Goal: Communication & Community: Answer question/provide support

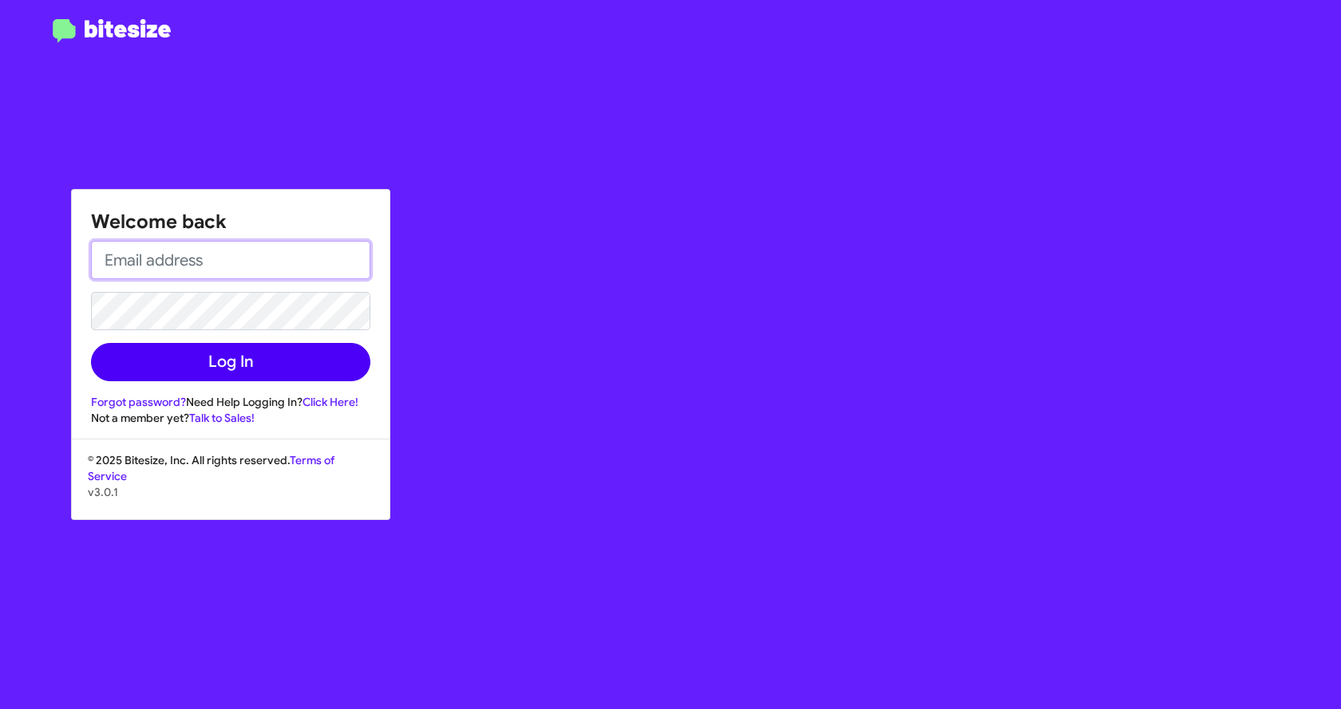
type input "[EMAIL_ADDRESS][DOMAIN_NAME]"
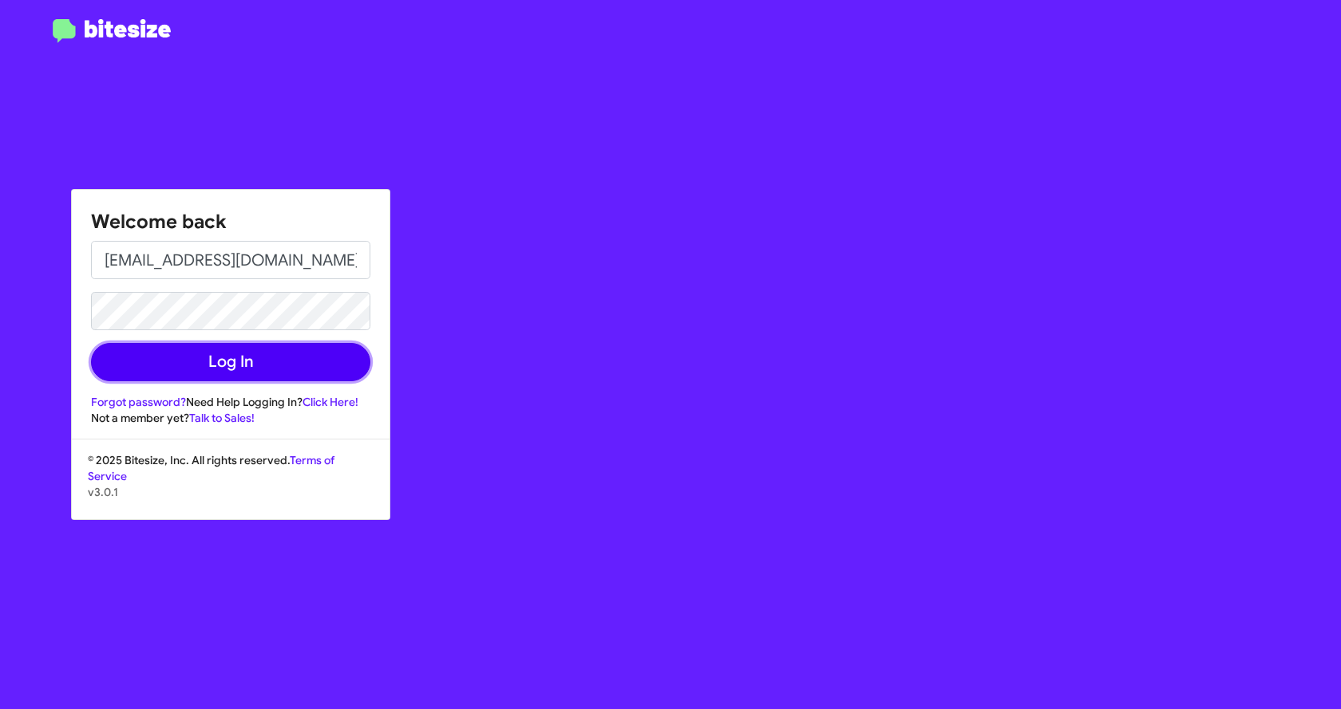
click at [239, 359] on button "Log In" at bounding box center [230, 362] width 279 height 38
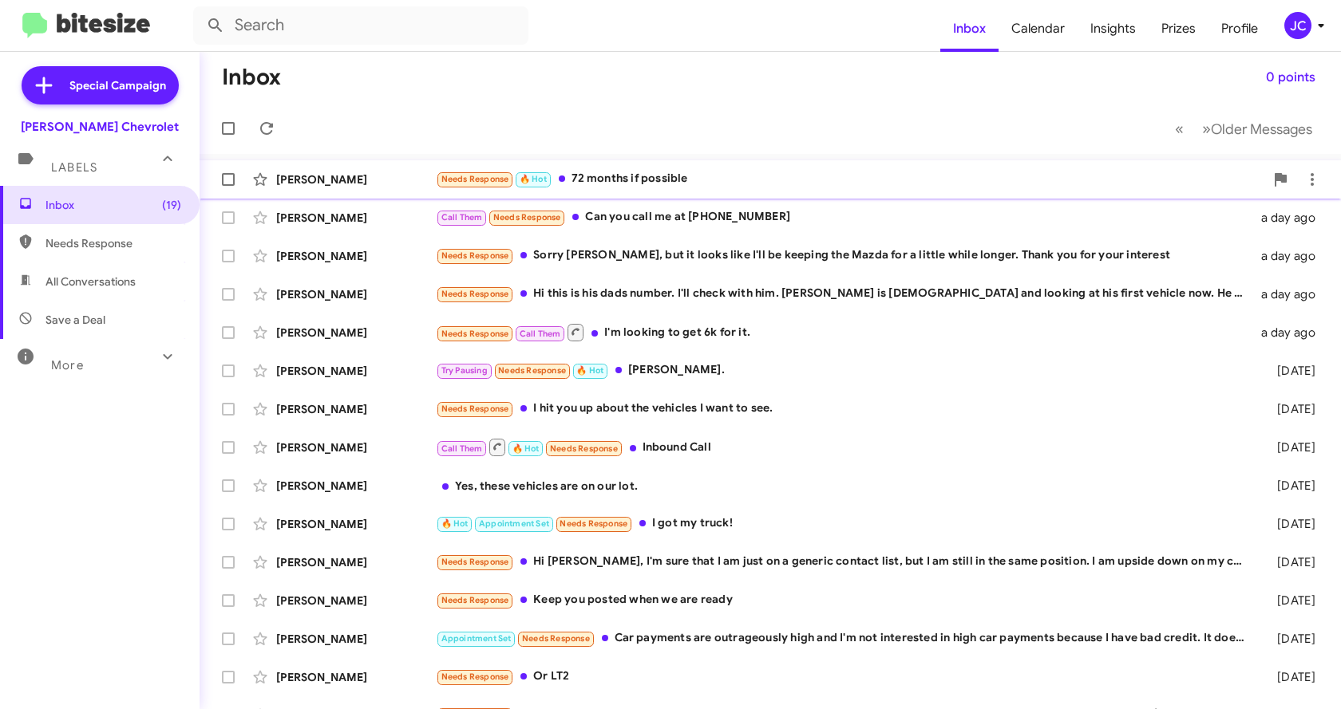
click at [701, 168] on div "[PERSON_NAME] Needs Response 🔥 Hot 72 months if possible 21 hours ago" at bounding box center [770, 180] width 1116 height 32
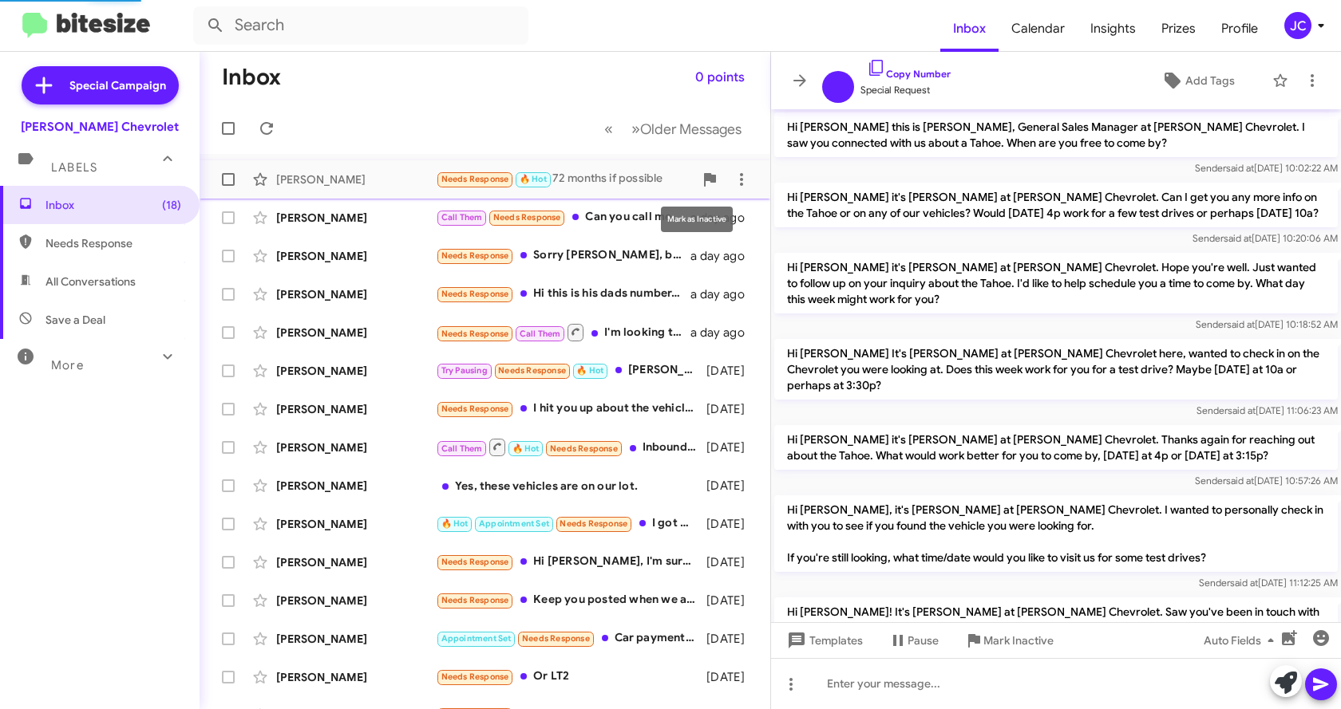
scroll to position [505, 0]
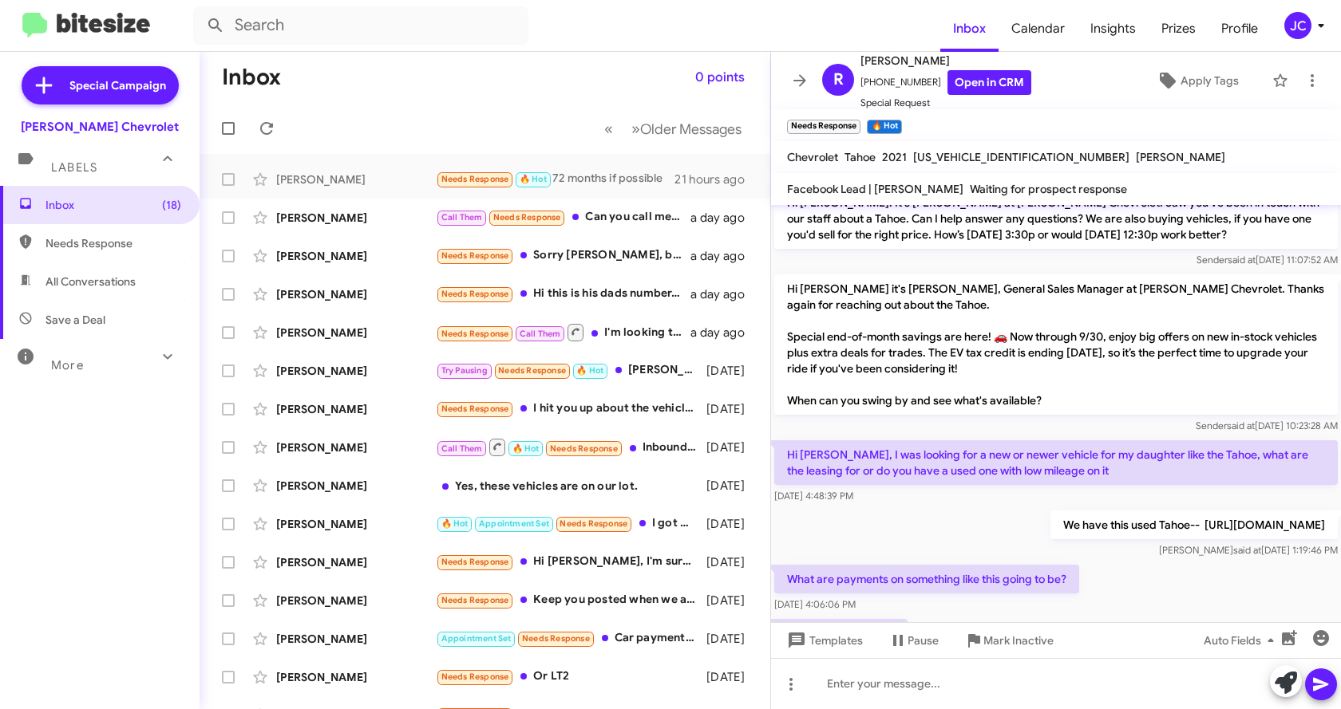
click at [1142, 462] on p "Hi [PERSON_NAME], I was looking for a new or newer vehicle for my daughter like…" at bounding box center [1055, 462] width 563 height 45
click at [981, 440] on p "Hi [PERSON_NAME], I was looking for a new or newer vehicle for my daughter like…" at bounding box center [1055, 462] width 563 height 45
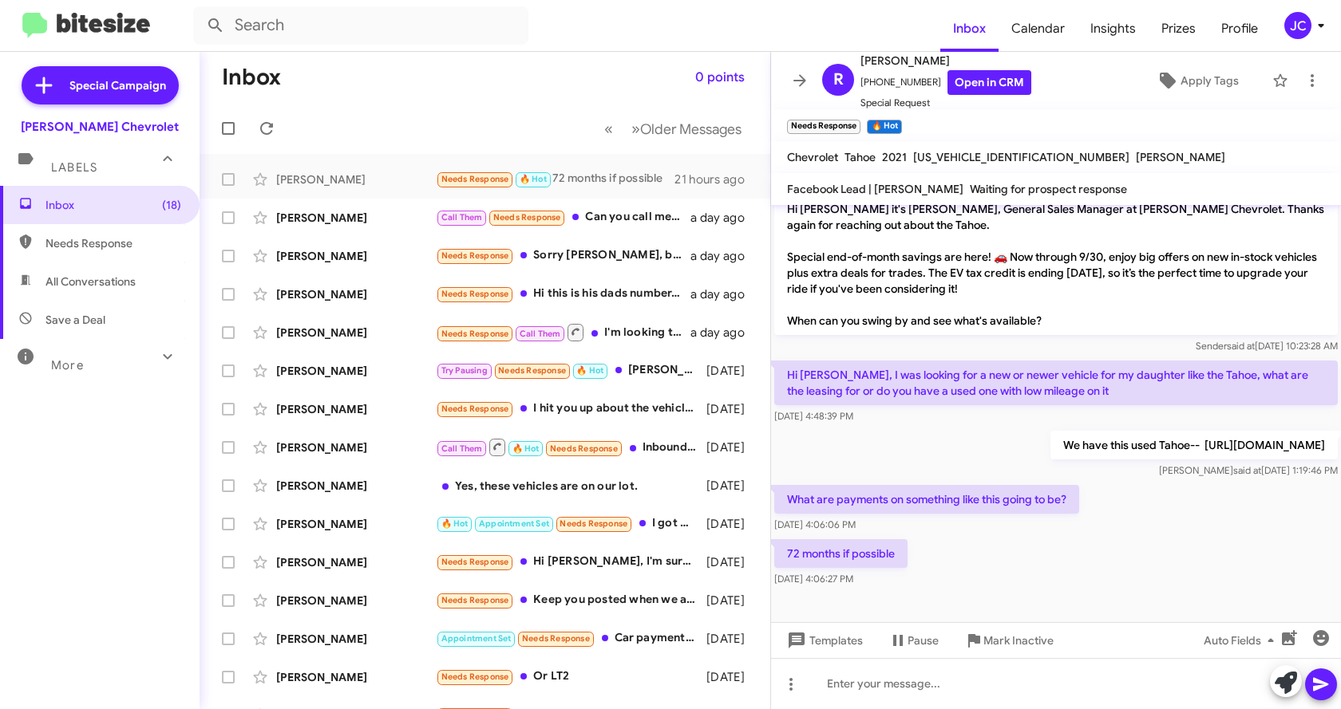
scroll to position [601, 0]
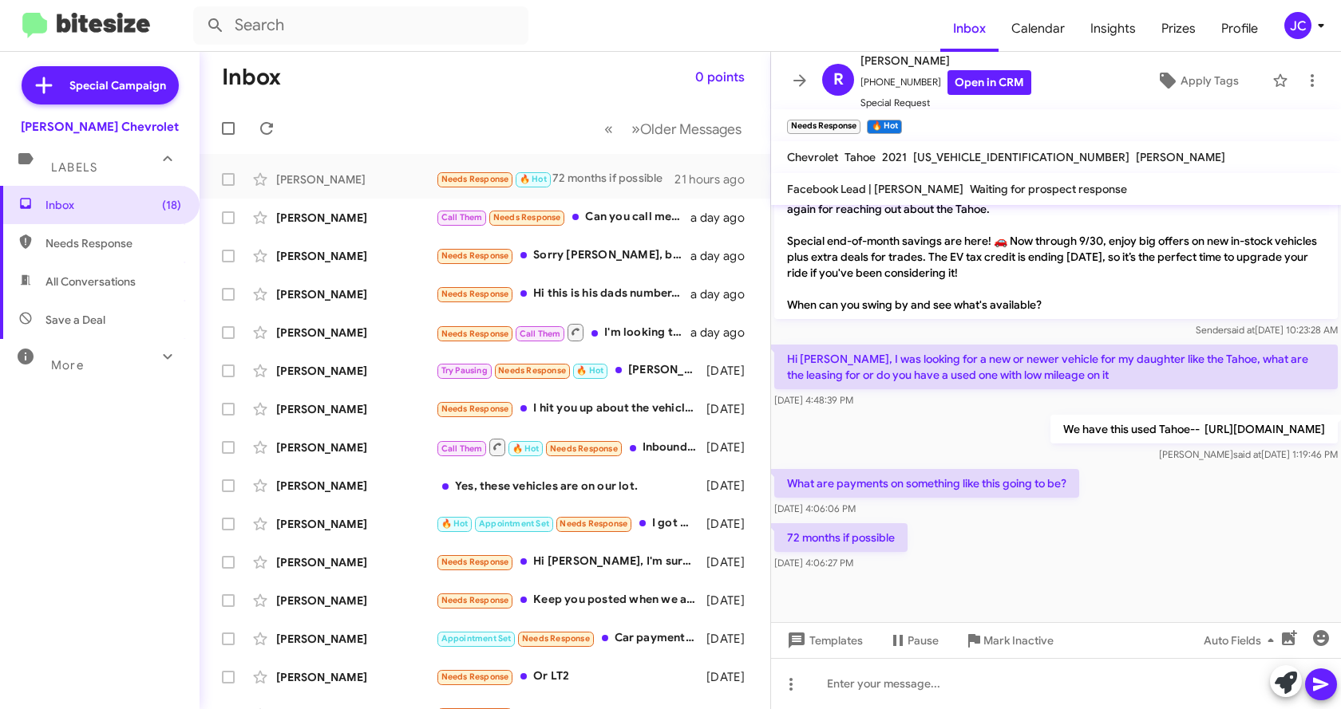
click at [1047, 551] on div "72 months if possible [DATE] 4:06:27 PM" at bounding box center [1056, 547] width 570 height 54
click at [1047, 548] on div "72 months if possible [DATE] 4:06:27 PM" at bounding box center [1056, 547] width 570 height 54
click at [1057, 557] on div "72 months if possible [DATE] 4:06:27 PM" at bounding box center [1056, 547] width 570 height 54
click at [982, 498] on div "What are payments on something like this going to be? [DATE] 4:06:06 PM" at bounding box center [926, 493] width 305 height 48
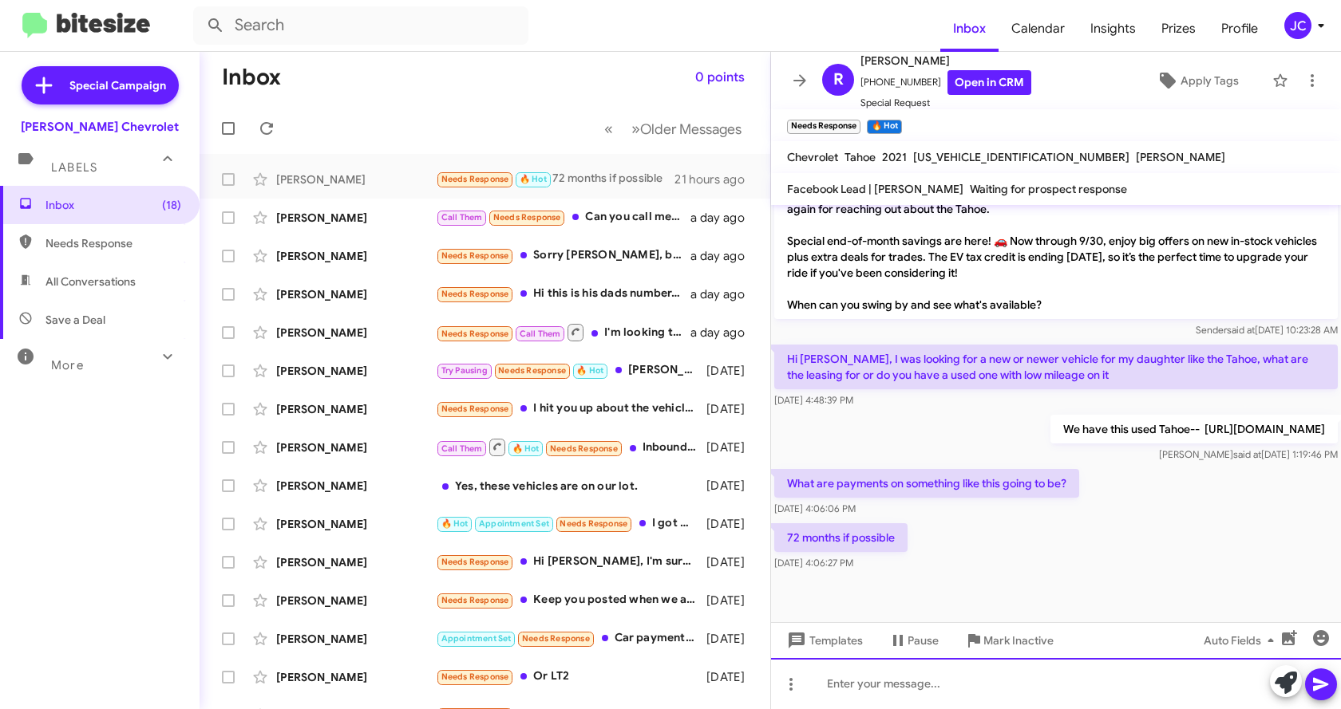
click at [1033, 679] on div at bounding box center [1056, 683] width 570 height 51
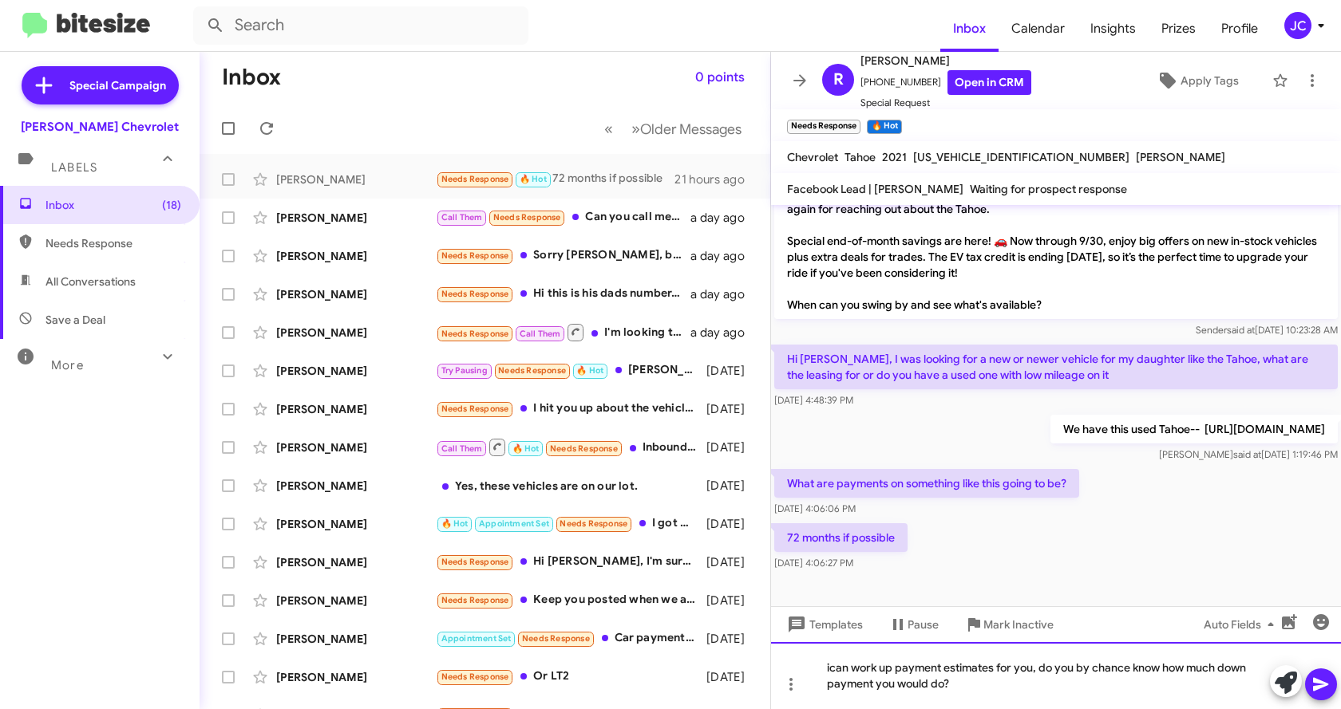
click at [828, 665] on div "ican work up payment estimates for you, do you by chance know how much down pay…" at bounding box center [1056, 675] width 570 height 67
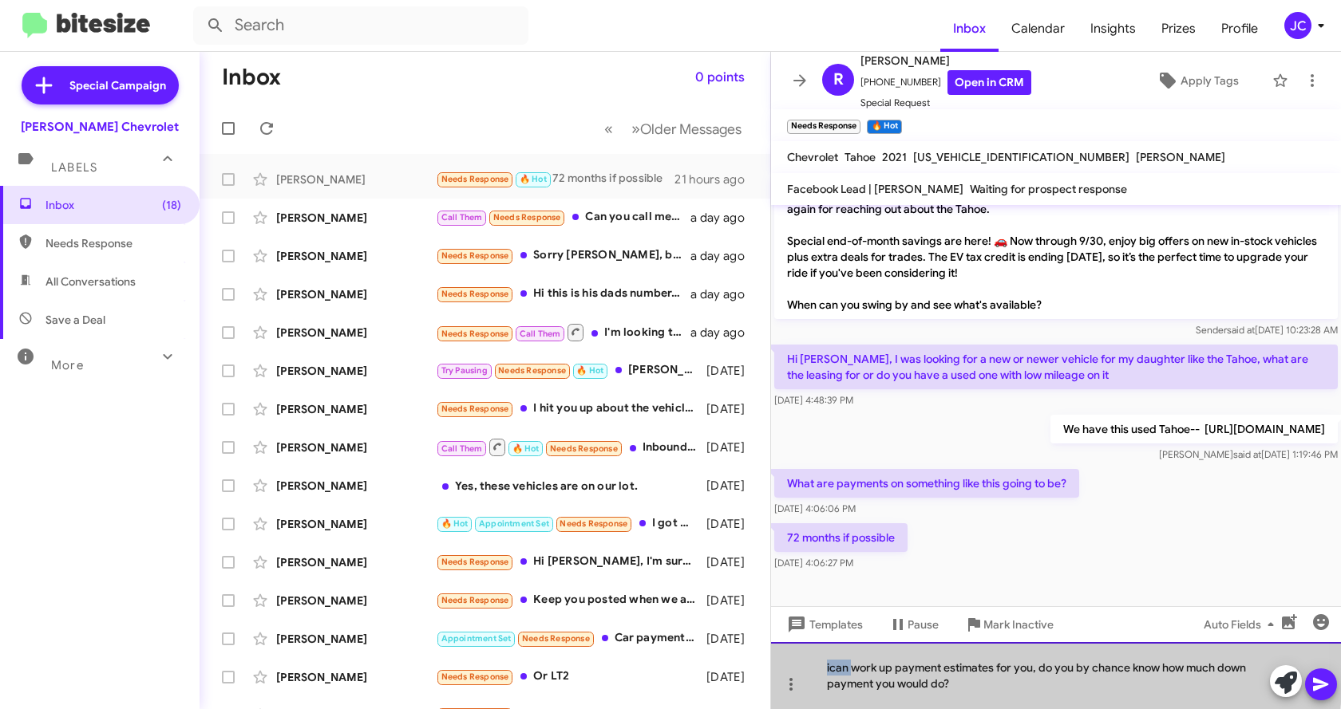
click at [828, 665] on div "ican work up payment estimates for you, do you by chance know how much down pay…" at bounding box center [1056, 675] width 570 height 67
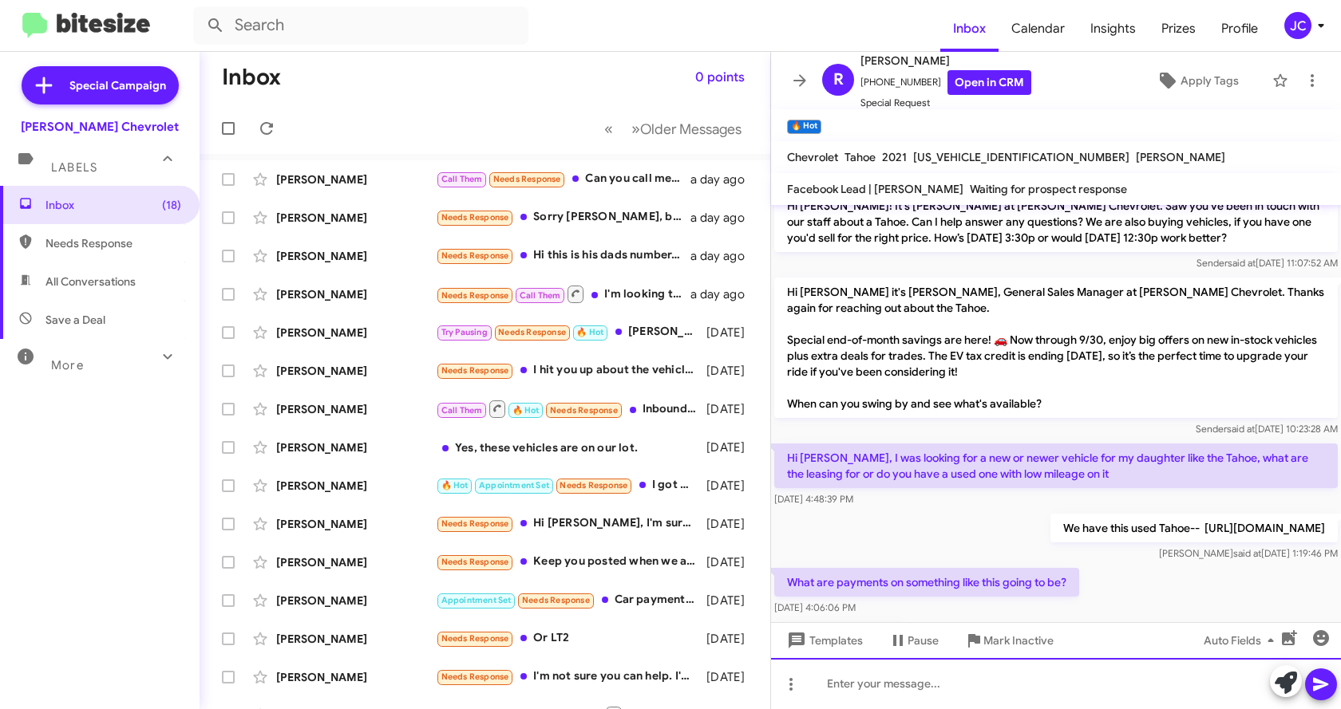
scroll to position [675, 0]
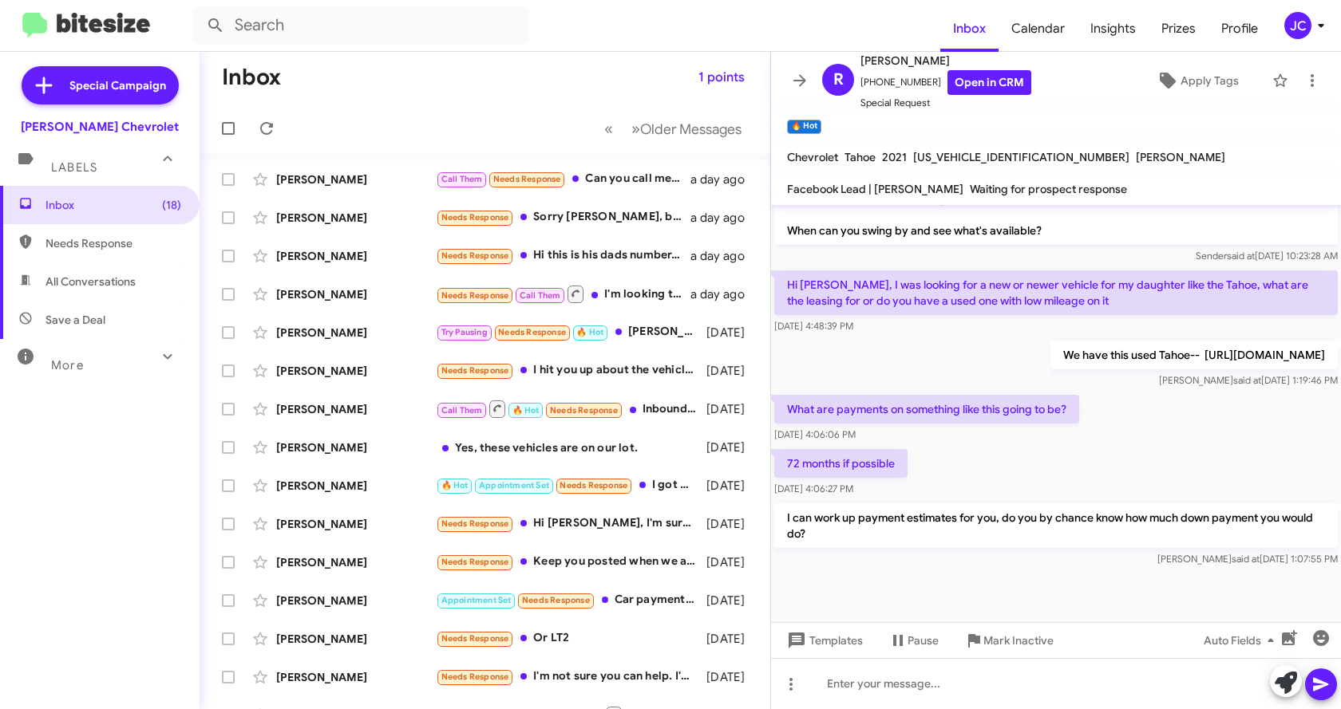
click at [1157, 404] on div "What are payments on something like this going to be? [DATE] 4:06:06 PM" at bounding box center [1056, 419] width 570 height 54
click at [913, 530] on p "I can work up payment estimates for you, do you by chance know how much down pa…" at bounding box center [1055, 526] width 563 height 45
click at [961, 495] on div "72 months if possible [DATE] 4:06:27 PM" at bounding box center [1056, 473] width 570 height 54
click at [429, 117] on mat-toolbar-row "« Previous » Next Older Messages" at bounding box center [484, 128] width 571 height 51
click at [352, 163] on span "[PERSON_NAME] Call Them Needs Response Can you call me at [PHONE_NUMBER] a day …" at bounding box center [484, 179] width 571 height 38
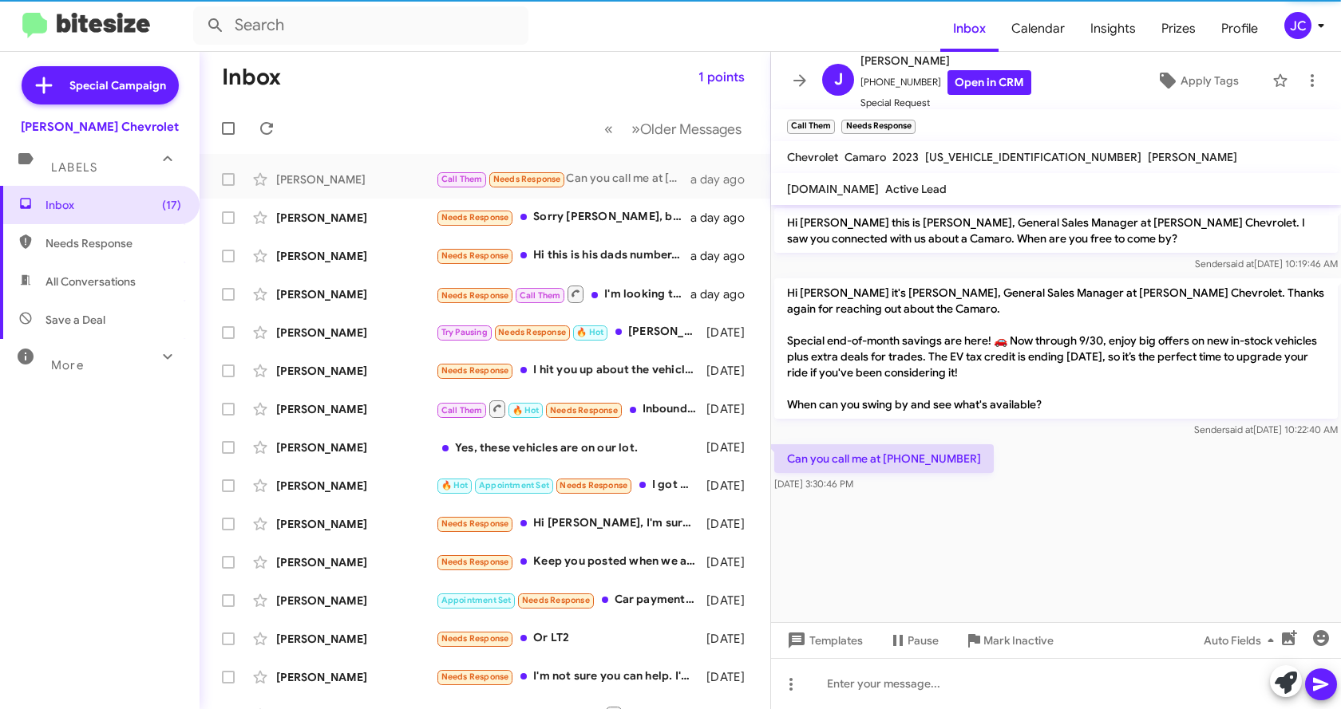
click at [1029, 513] on cdk-virtual-scroll-viewport "Hi [PERSON_NAME] this is [PERSON_NAME], General Sales Manager at [PERSON_NAME] …" at bounding box center [1056, 413] width 570 height 417
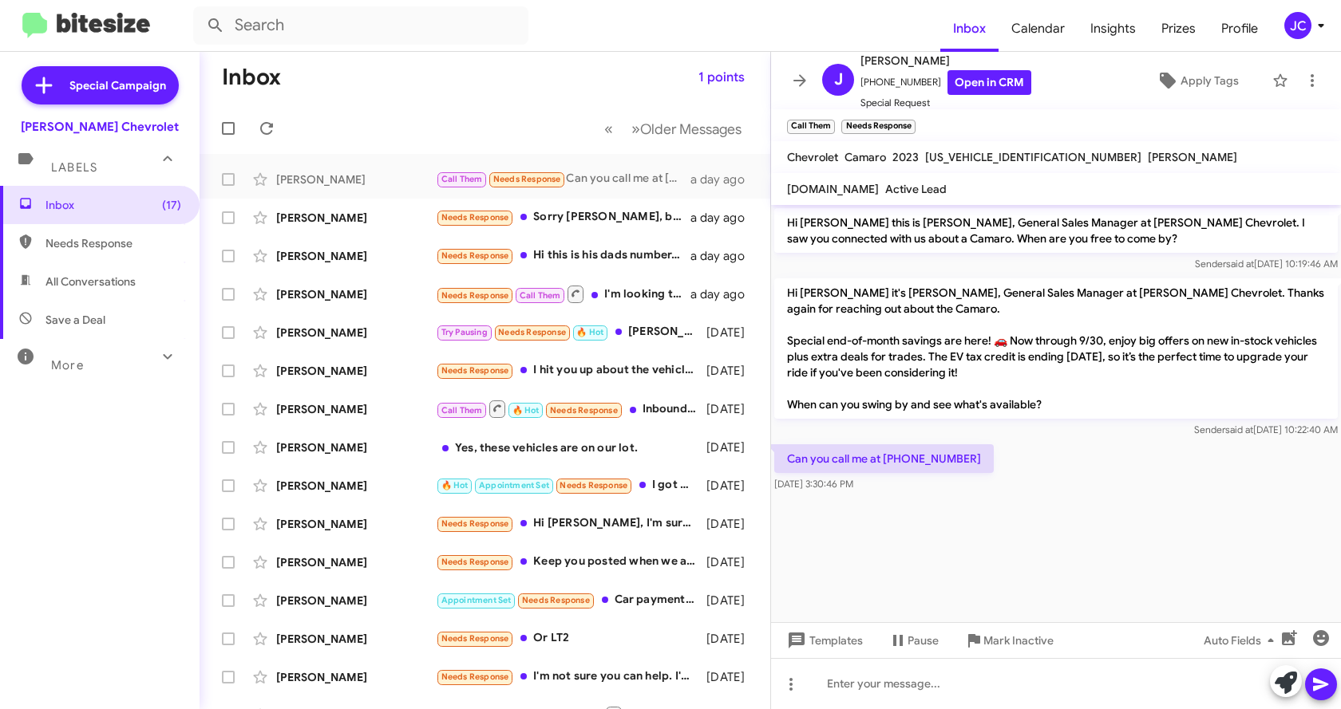
click at [1013, 527] on cdk-virtual-scroll-viewport "Hi [PERSON_NAME] this is [PERSON_NAME], General Sales Manager at [PERSON_NAME] …" at bounding box center [1056, 413] width 570 height 417
click at [1064, 488] on div "Can you call me at [PHONE_NUMBER] [DATE] 3:30:46 PM" at bounding box center [1056, 468] width 570 height 54
click at [1064, 487] on div "Can you call me at [PHONE_NUMBER] [DATE] 3:30:46 PM" at bounding box center [1056, 468] width 570 height 54
click at [378, 127] on mat-toolbar-row "« Previous » Next Older Messages" at bounding box center [484, 128] width 571 height 51
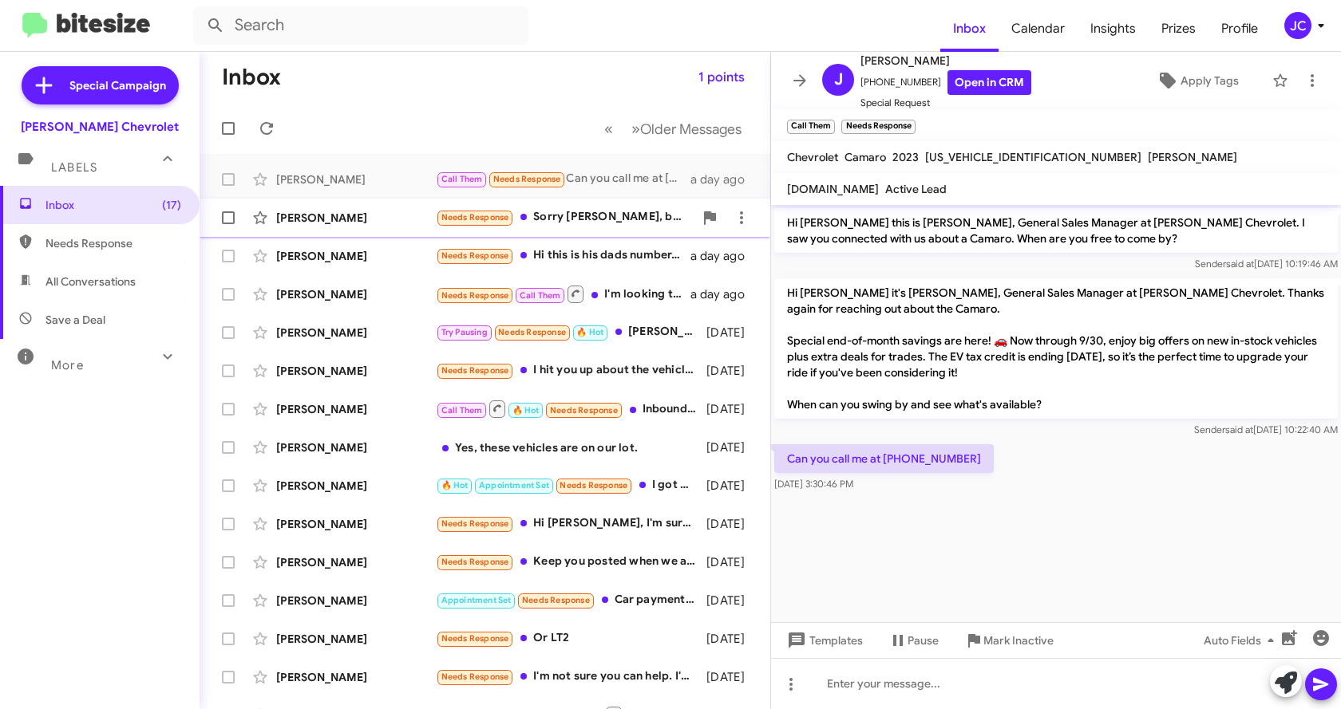
click at [381, 215] on div "[PERSON_NAME]" at bounding box center [356, 218] width 160 height 16
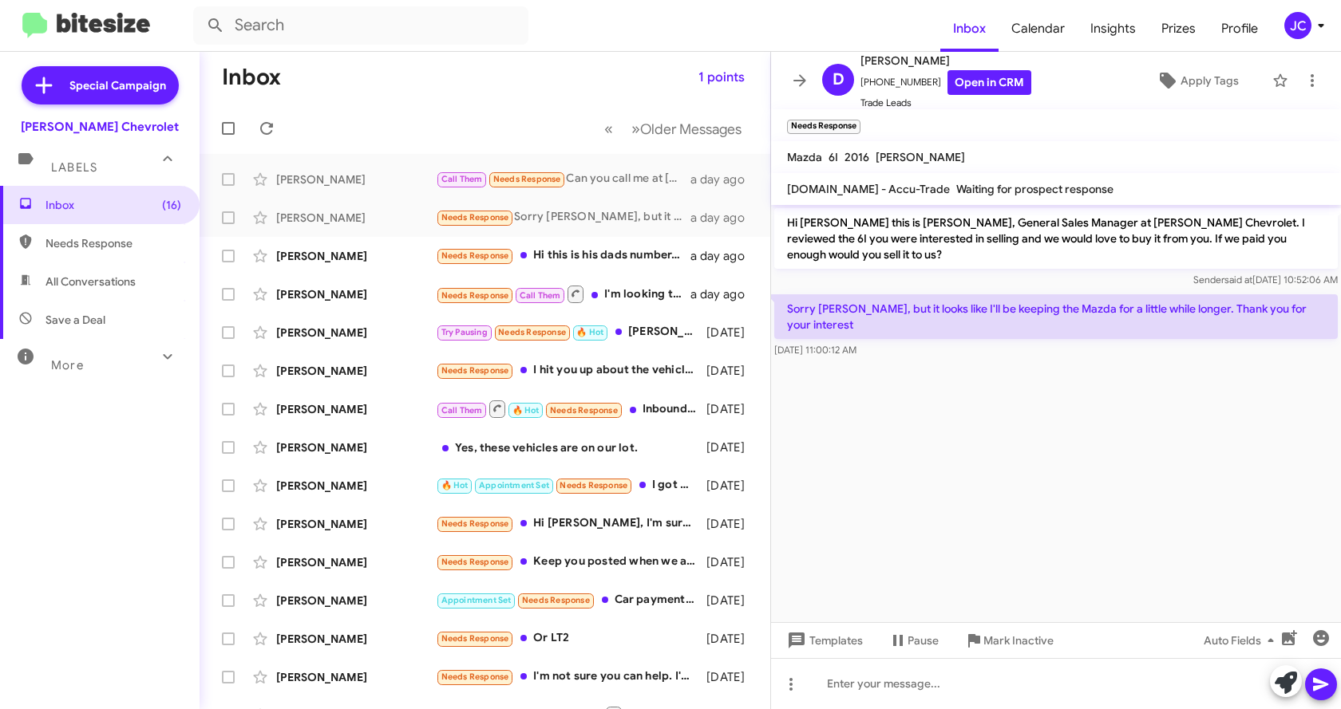
drag, startPoint x: 1091, startPoint y: 458, endPoint x: 1120, endPoint y: 454, distance: 29.0
click at [1089, 461] on cdk-virtual-scroll-viewport "Hi [PERSON_NAME] this is [PERSON_NAME], General Sales Manager at [PERSON_NAME] …" at bounding box center [1056, 413] width 570 height 417
click at [1155, 363] on cdk-virtual-scroll-viewport "Hi [PERSON_NAME] this is [PERSON_NAME], General Sales Manager at [PERSON_NAME] …" at bounding box center [1056, 413] width 570 height 417
click at [1015, 669] on div at bounding box center [1056, 683] width 570 height 51
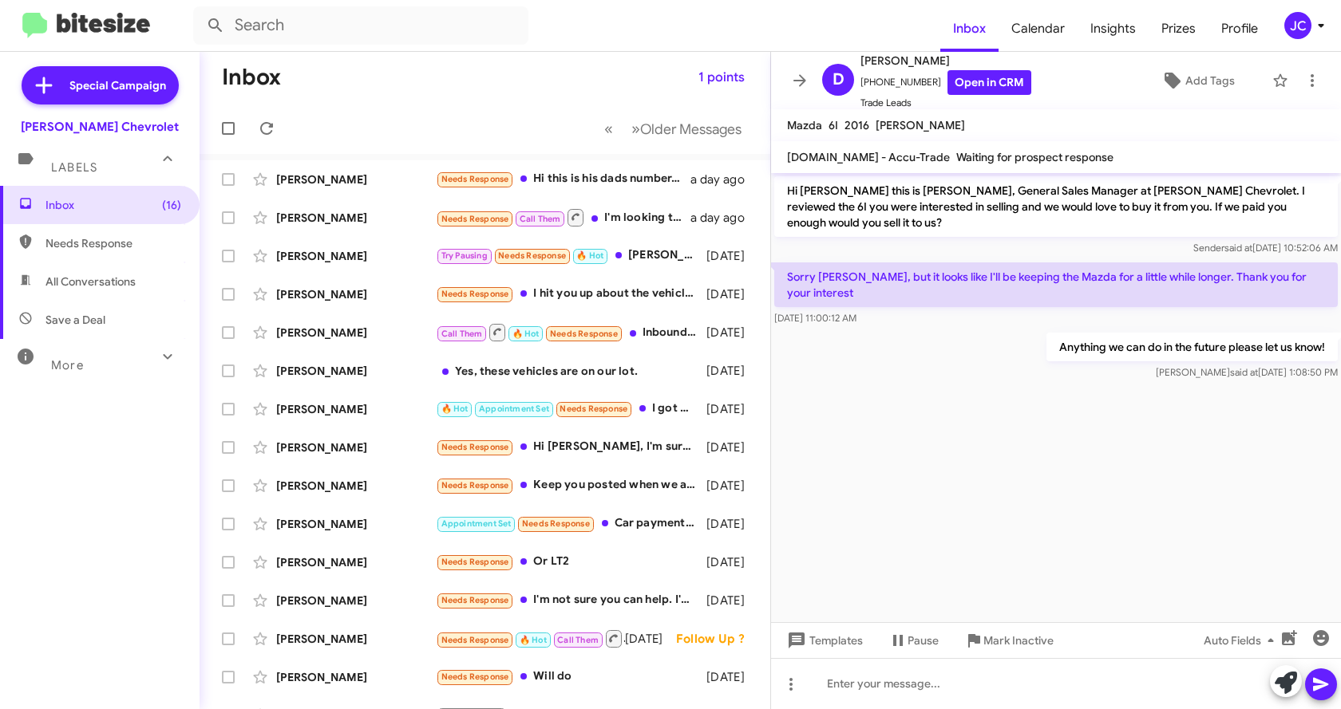
click at [394, 73] on mat-toolbar-row "Inbox 1 points" at bounding box center [484, 77] width 571 height 51
click at [354, 166] on div "[PERSON_NAME] Needs Response Hi this is his dads number. I'll check with him. […" at bounding box center [484, 180] width 545 height 32
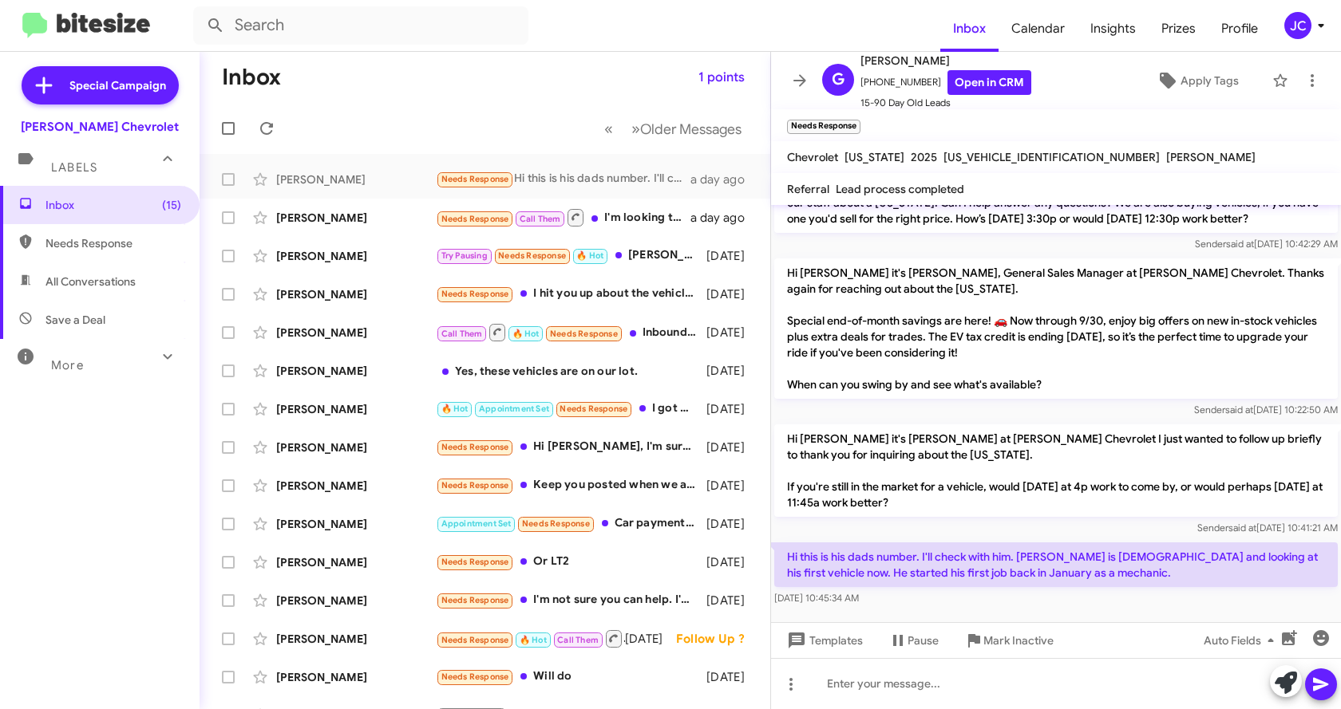
scroll to position [219, 0]
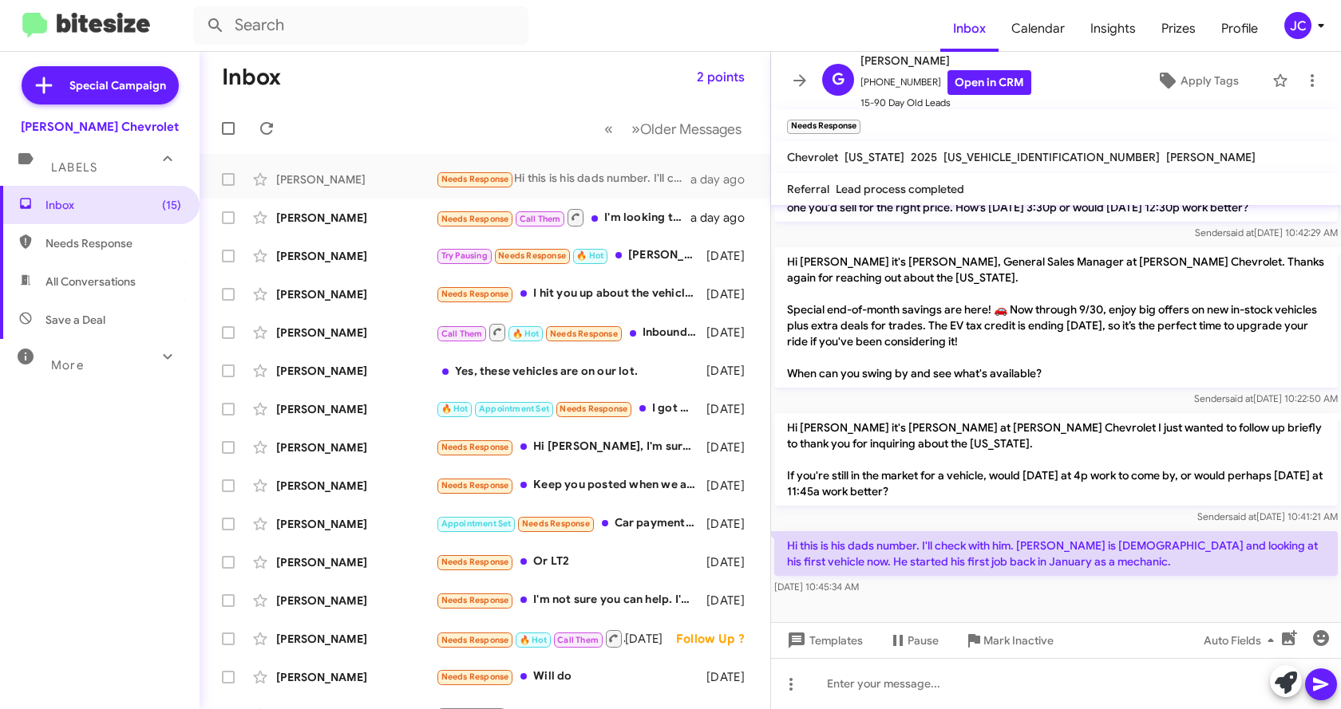
click at [1105, 585] on div "[DATE] 10:45:34 AM" at bounding box center [1055, 587] width 563 height 16
click at [222, 176] on span at bounding box center [228, 179] width 13 height 13
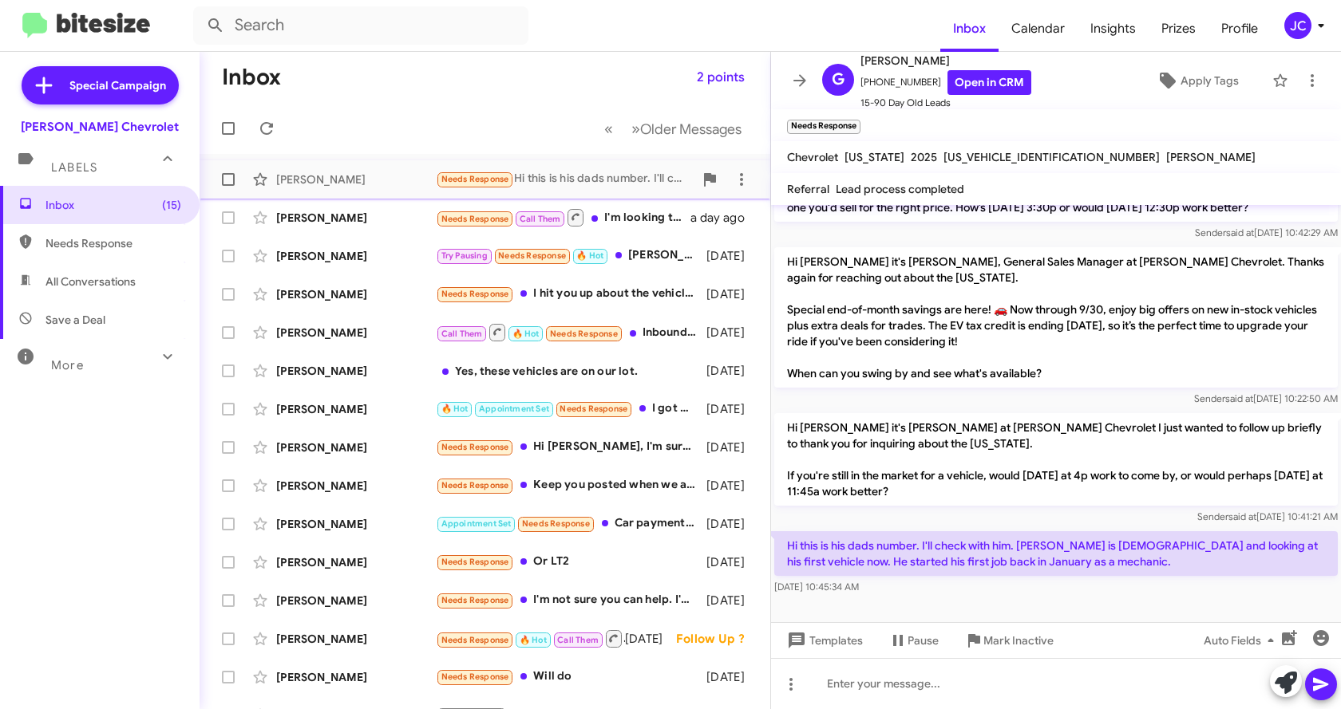
click at [227, 186] on input "checkbox" at bounding box center [227, 186] width 1 height 1
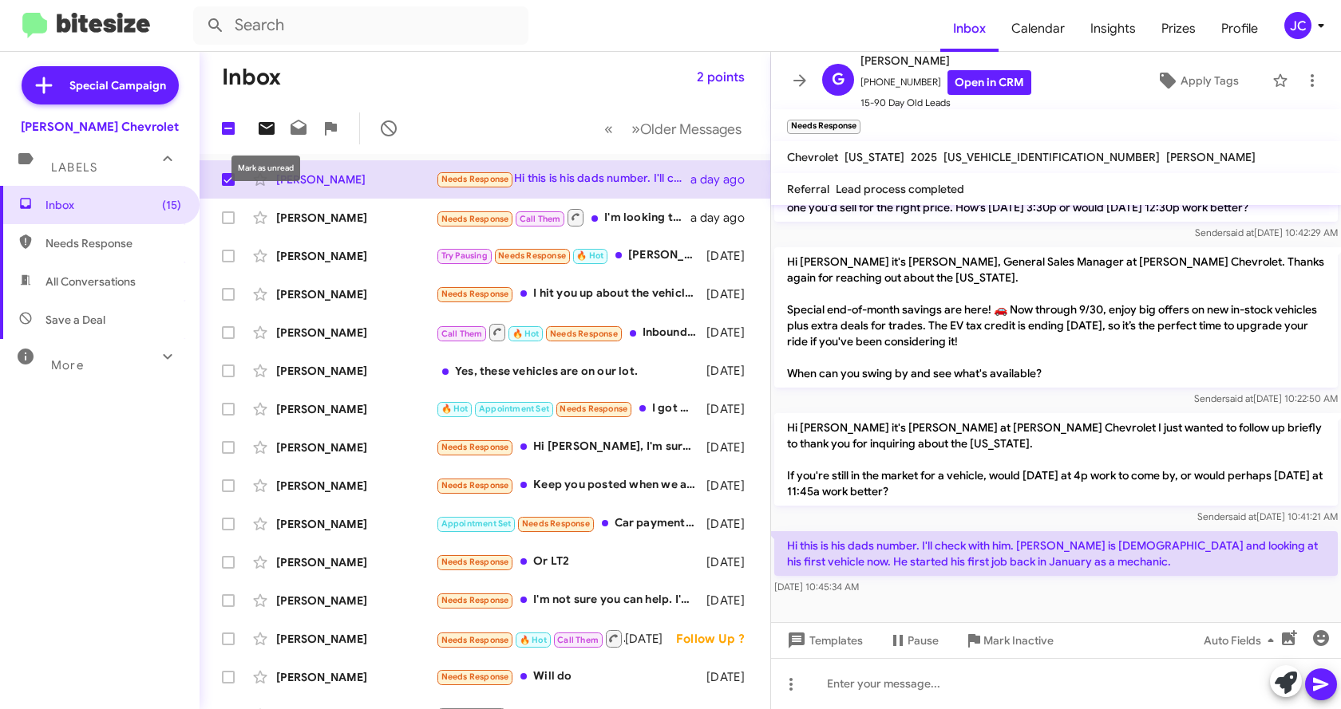
click at [259, 132] on icon at bounding box center [267, 128] width 16 height 13
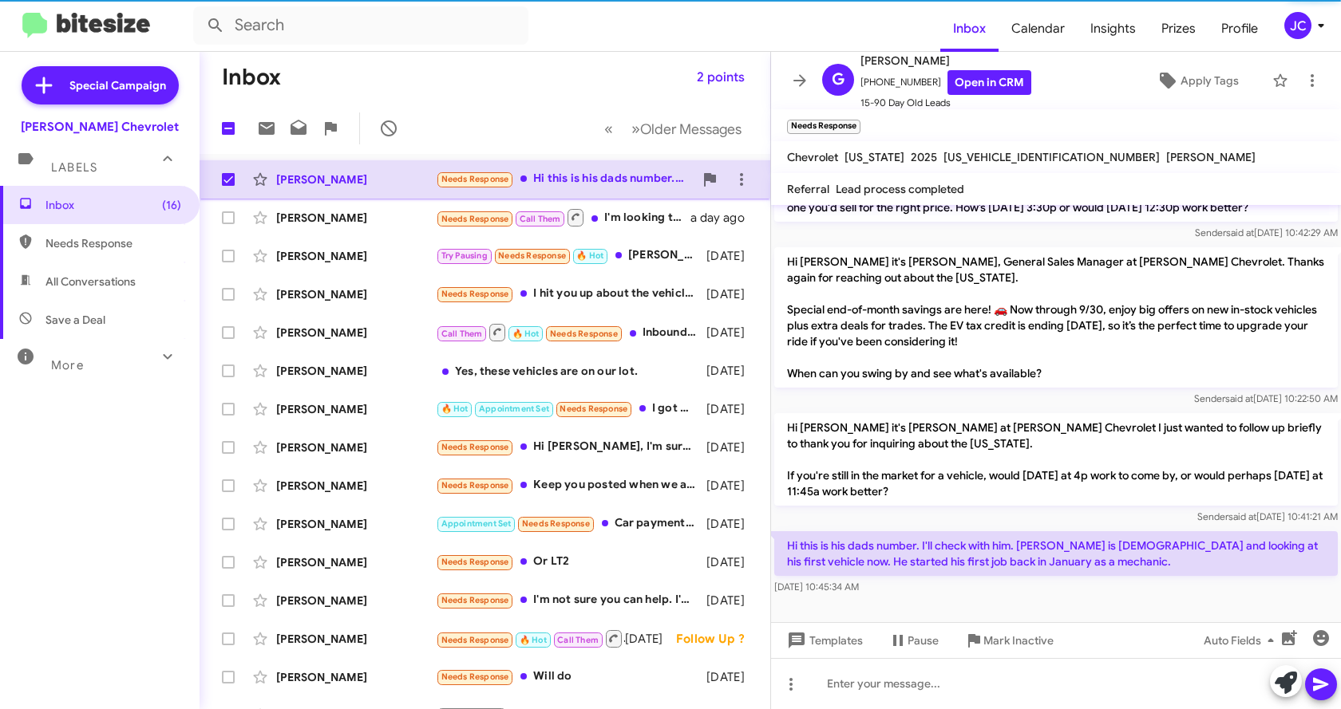
click at [227, 180] on span at bounding box center [228, 179] width 13 height 13
click at [227, 186] on input "checkbox" at bounding box center [227, 186] width 1 height 1
checkbox input "false"
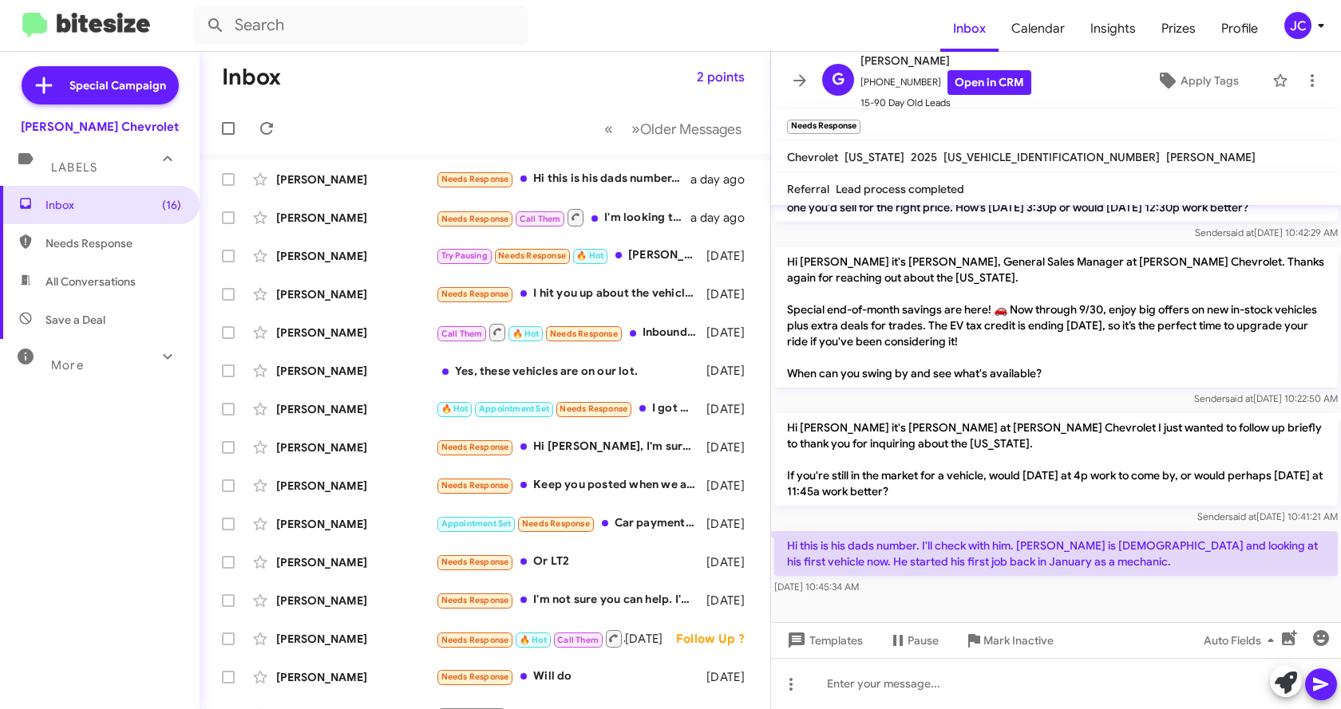
click at [480, 124] on mat-toolbar-row "« Previous » Next Older Messages" at bounding box center [484, 128] width 571 height 51
click at [376, 221] on div "[PERSON_NAME]" at bounding box center [356, 218] width 160 height 16
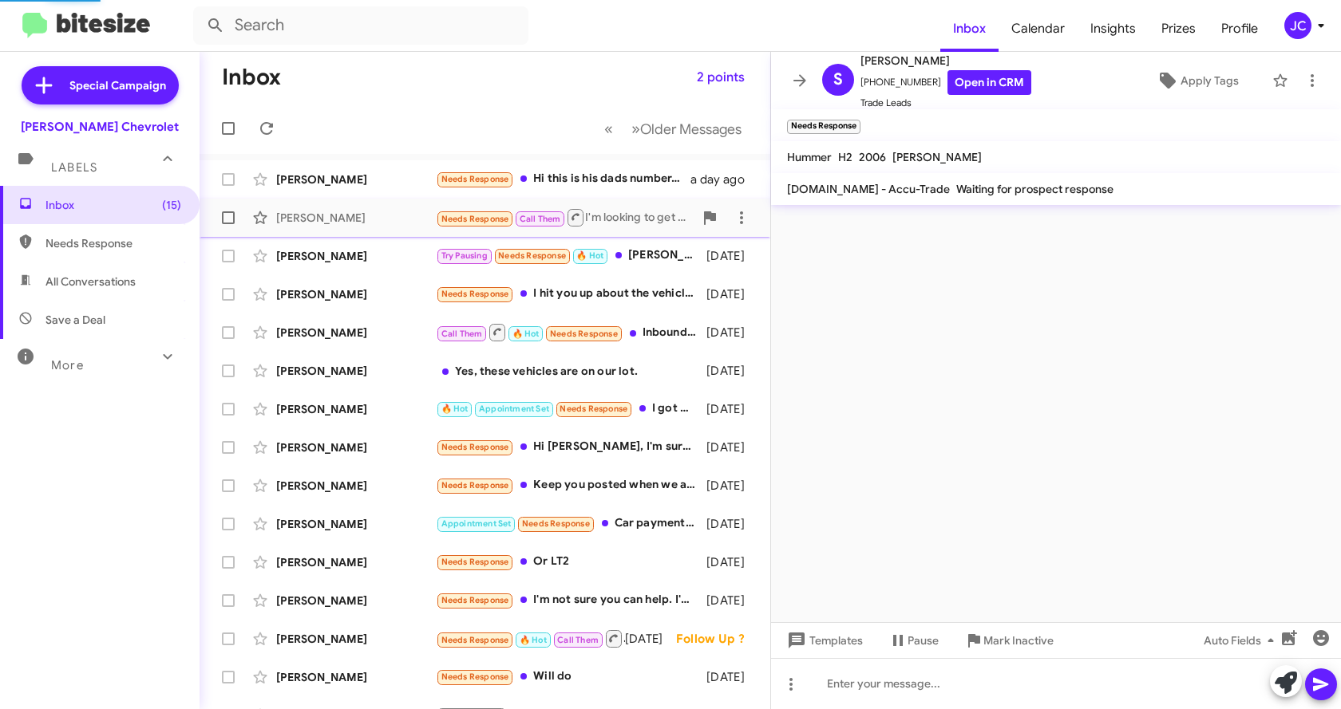
scroll to position [316, 0]
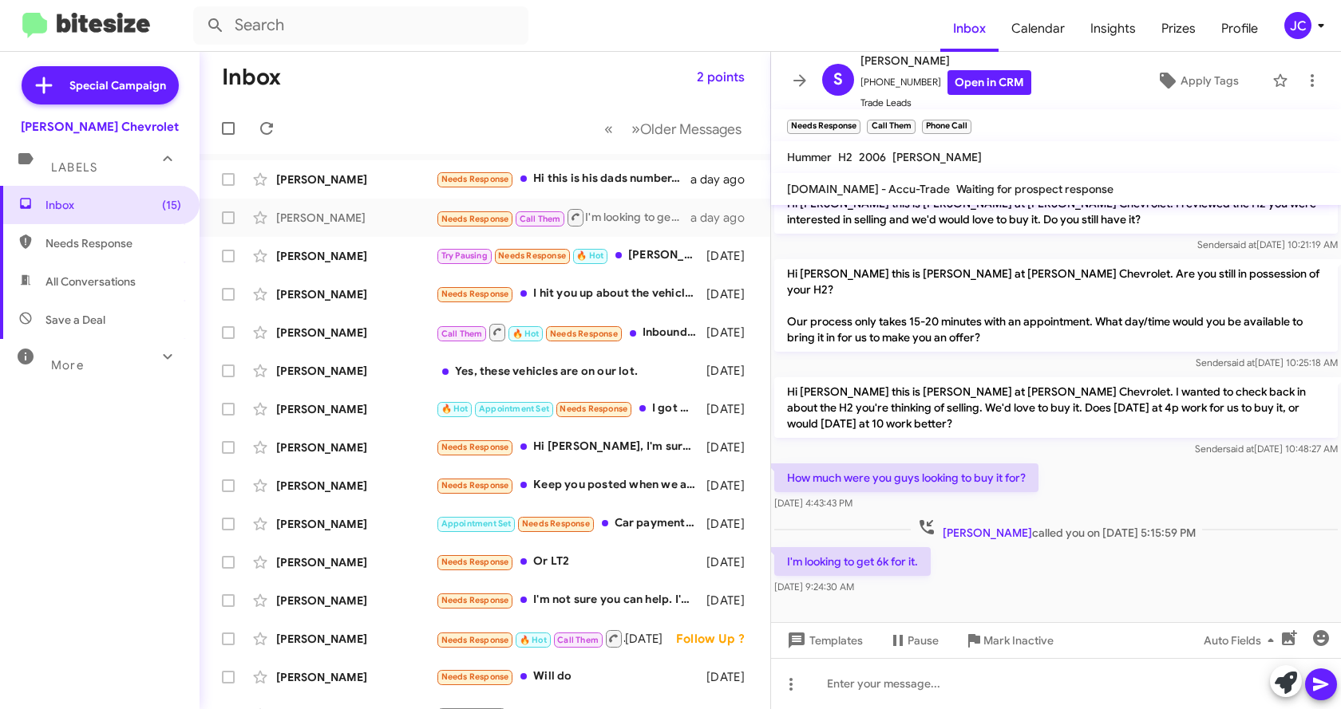
click at [1038, 569] on div "I'm looking to get 6k for it. [DATE] 9:24:30 AM" at bounding box center [1056, 571] width 570 height 54
click at [1037, 568] on div "I'm looking to get 6k for it. [DATE] 9:24:30 AM" at bounding box center [1056, 571] width 570 height 54
click at [1076, 573] on div "I'm looking to get 6k for it. [DATE] 9:24:30 AM" at bounding box center [1056, 571] width 570 height 54
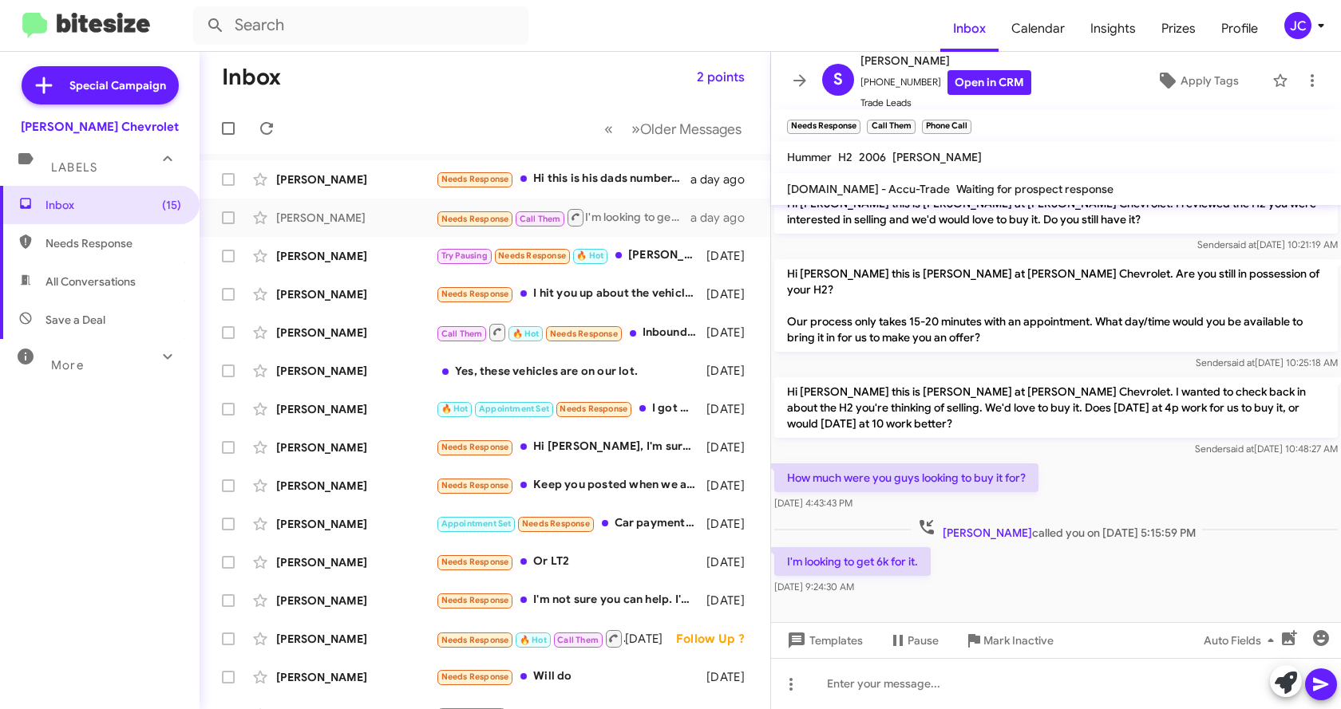
click at [1200, 571] on div "I'm looking to get 6k for it. [DATE] 9:24:30 AM" at bounding box center [1056, 571] width 570 height 54
click at [1173, 558] on div "I'm looking to get 6k for it. [DATE] 9:24:30 AM" at bounding box center [1056, 571] width 570 height 54
click at [1154, 556] on div "I'm looking to get 6k for it. [DATE] 9:24:30 AM" at bounding box center [1056, 571] width 570 height 54
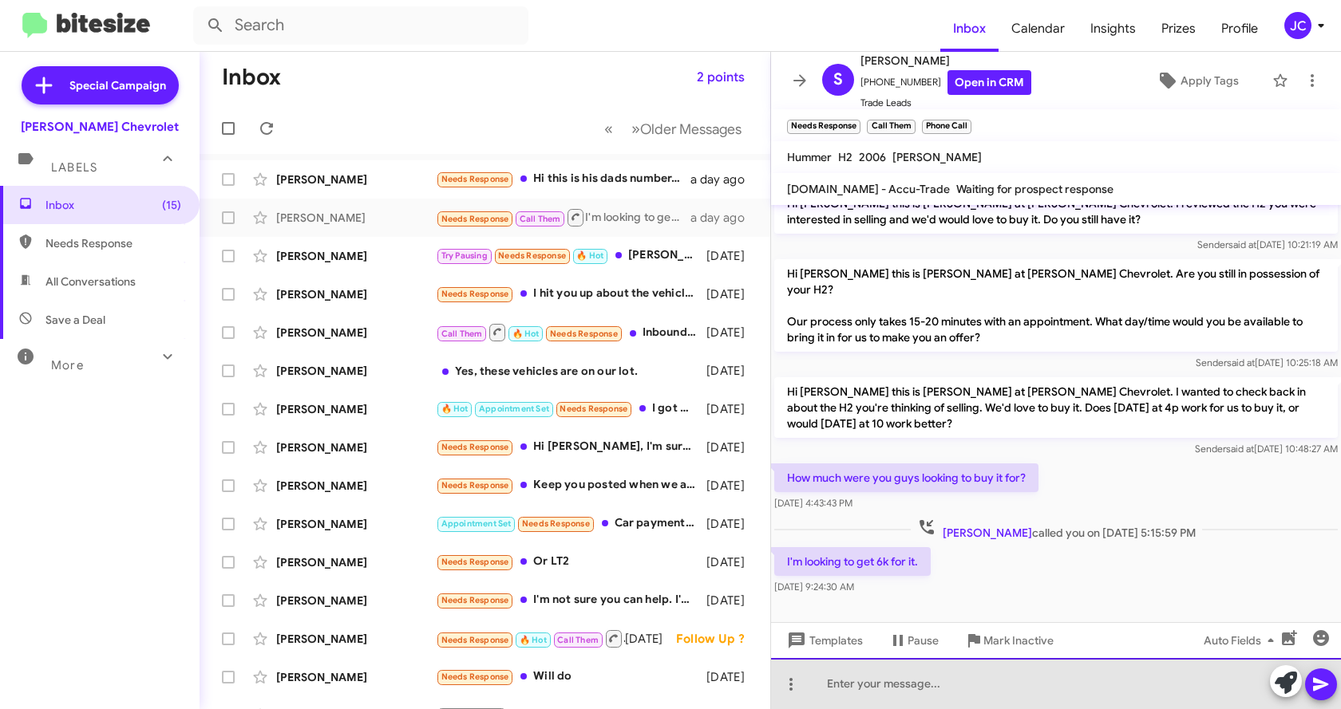
click at [998, 672] on div at bounding box center [1056, 683] width 570 height 51
click at [1097, 692] on div "Good afternoon! Can you please" at bounding box center [1056, 683] width 570 height 51
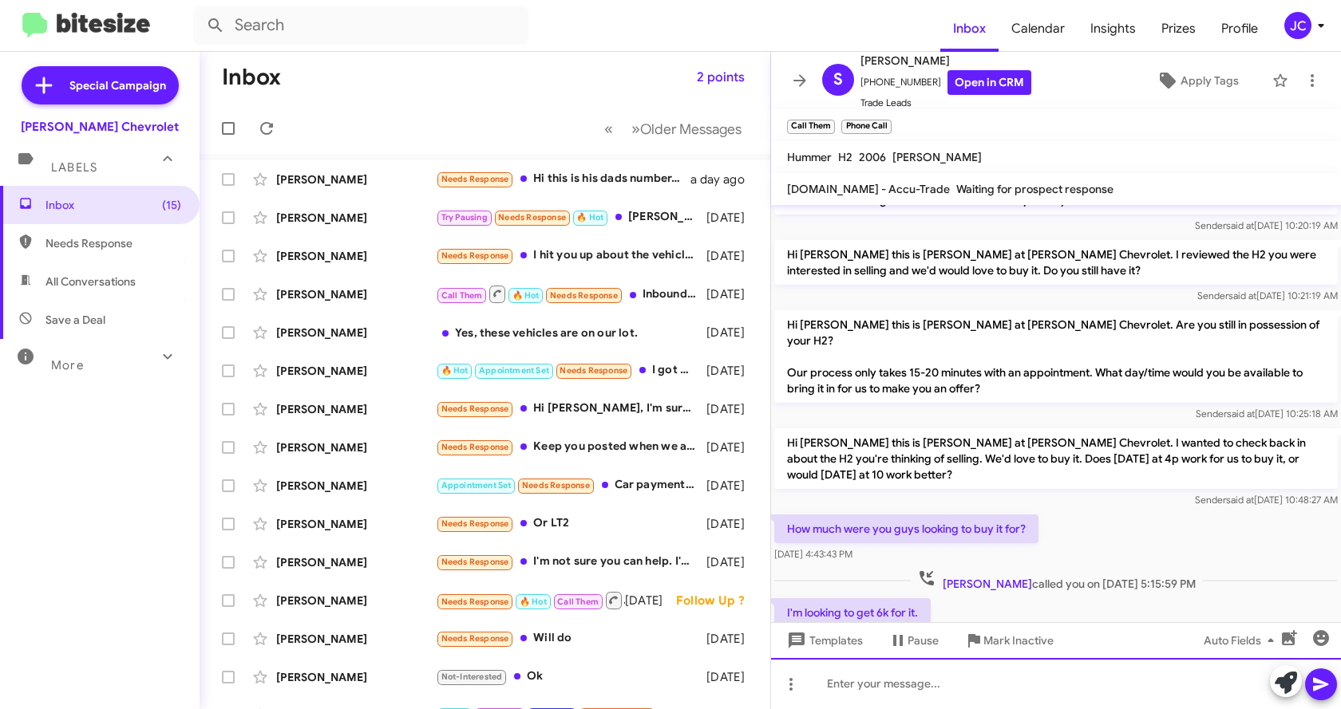
scroll to position [374, 0]
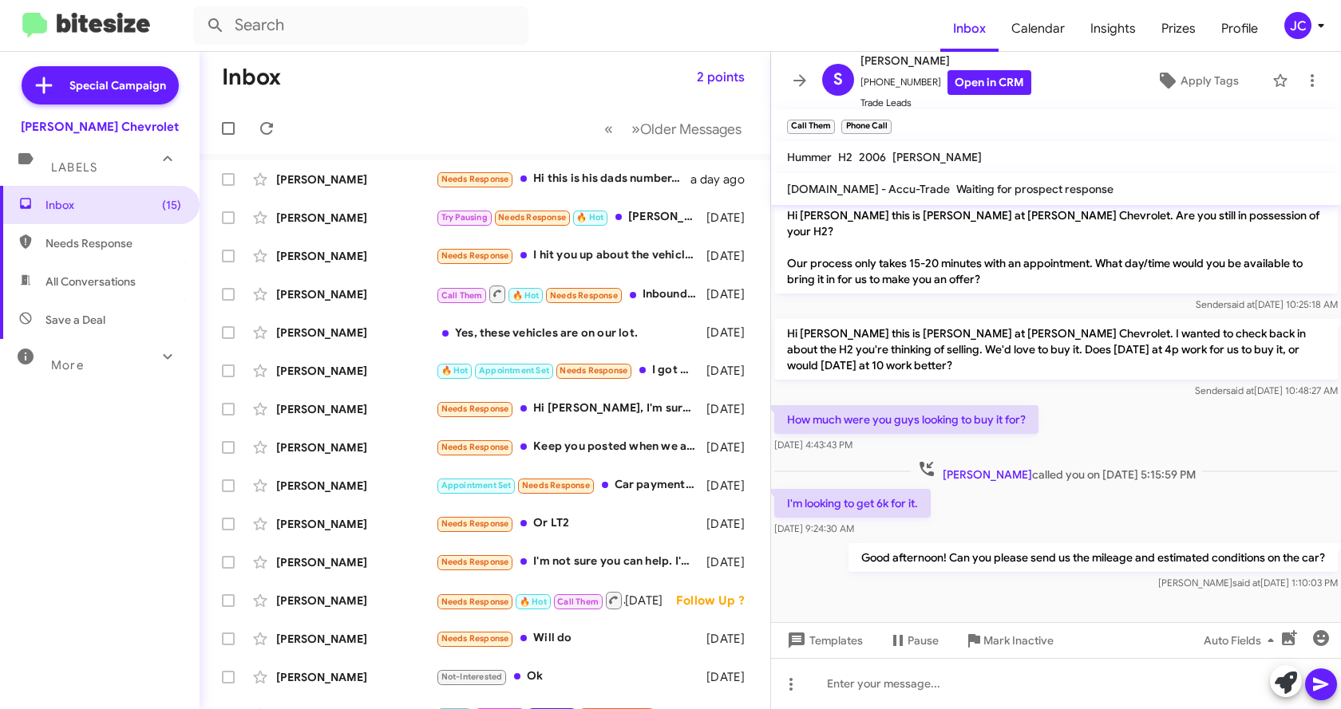
click at [864, 575] on div "[PERSON_NAME] said at [DATE] 1:10:03 PM" at bounding box center [1092, 583] width 489 height 16
click at [361, 211] on div "[PERSON_NAME]" at bounding box center [356, 218] width 160 height 16
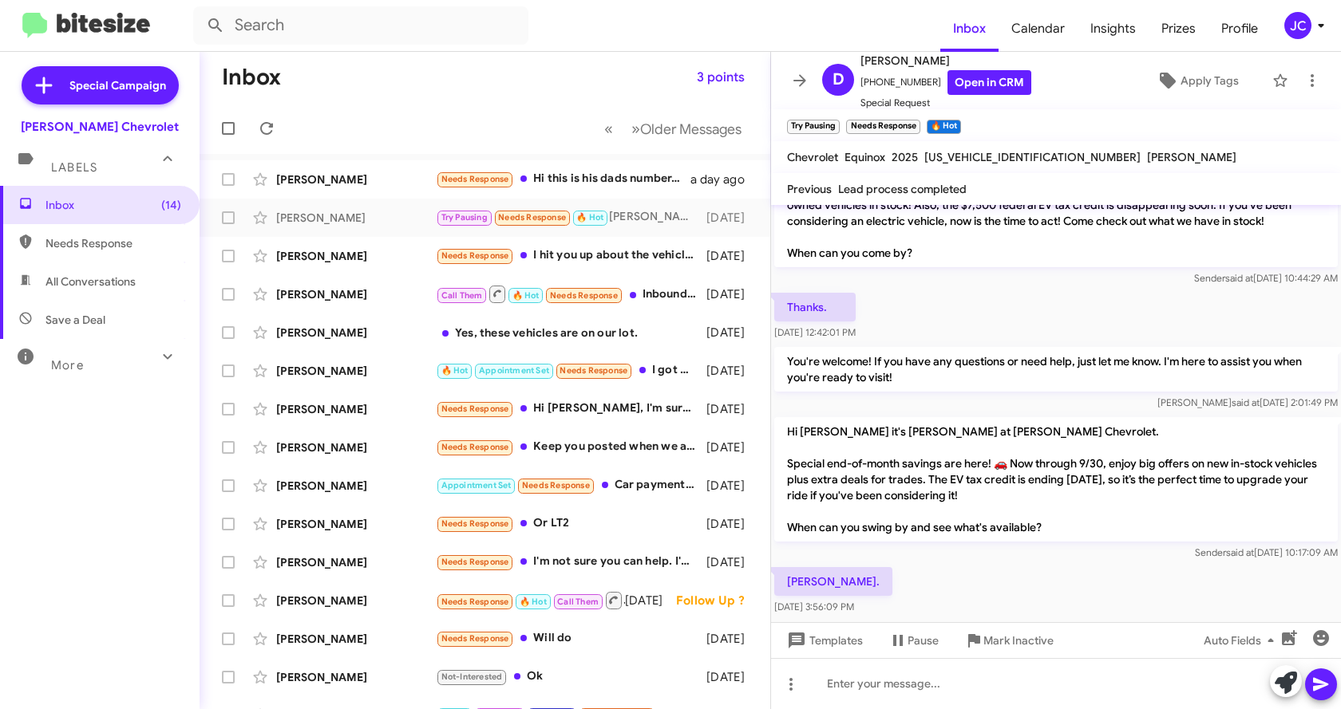
click at [978, 568] on div "[PERSON_NAME]. [DATE] 3:56:09 PM" at bounding box center [1056, 591] width 570 height 54
click at [970, 564] on div "[PERSON_NAME]. [DATE] 3:56:09 PM" at bounding box center [1056, 591] width 570 height 54
click at [1030, 564] on div "[PERSON_NAME]. [DATE] 3:56:09 PM" at bounding box center [1056, 591] width 570 height 54
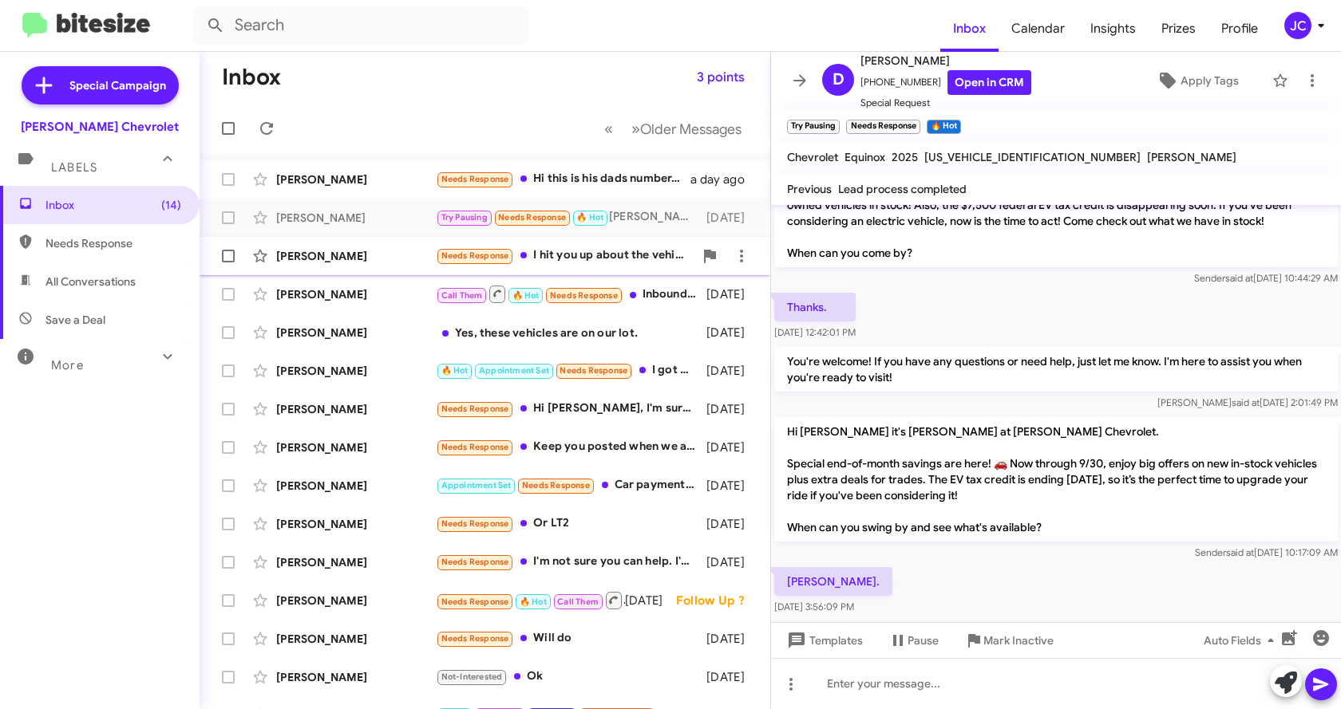
click at [379, 259] on div "[PERSON_NAME]" at bounding box center [356, 256] width 160 height 16
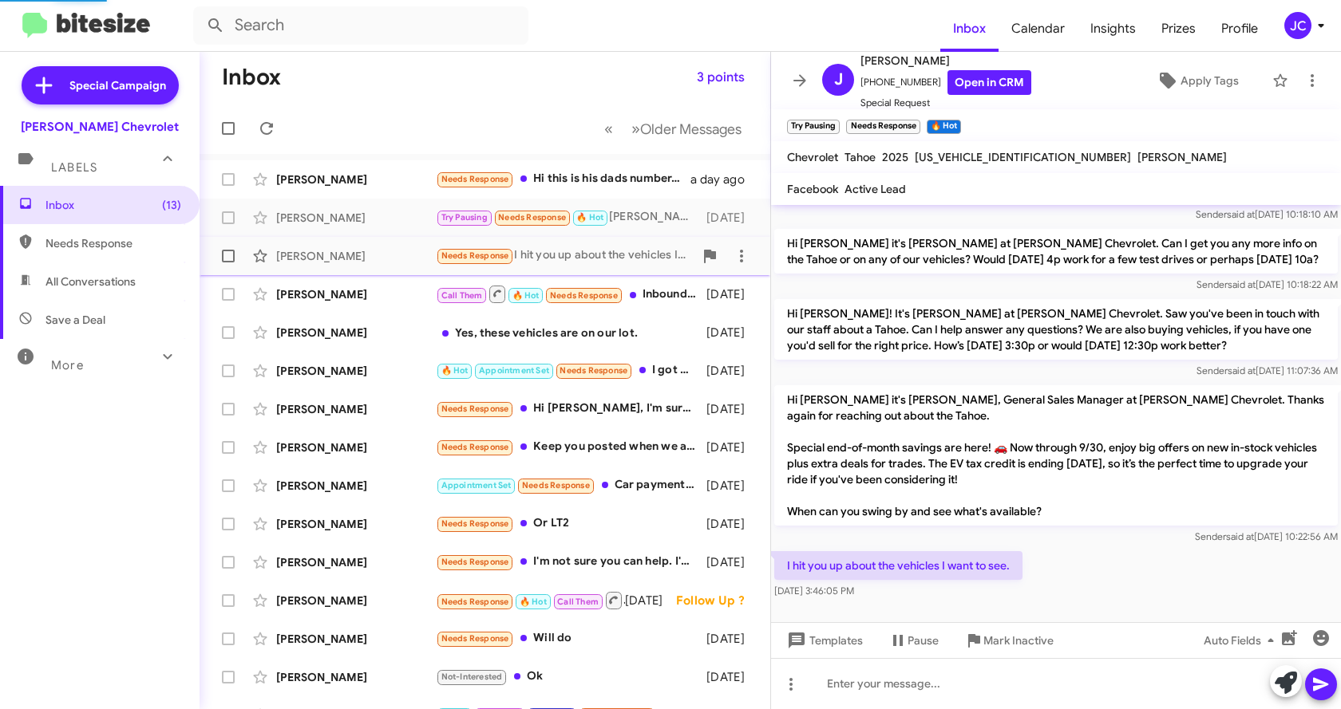
scroll to position [49, 0]
click at [370, 300] on div "[PERSON_NAME]" at bounding box center [356, 294] width 160 height 16
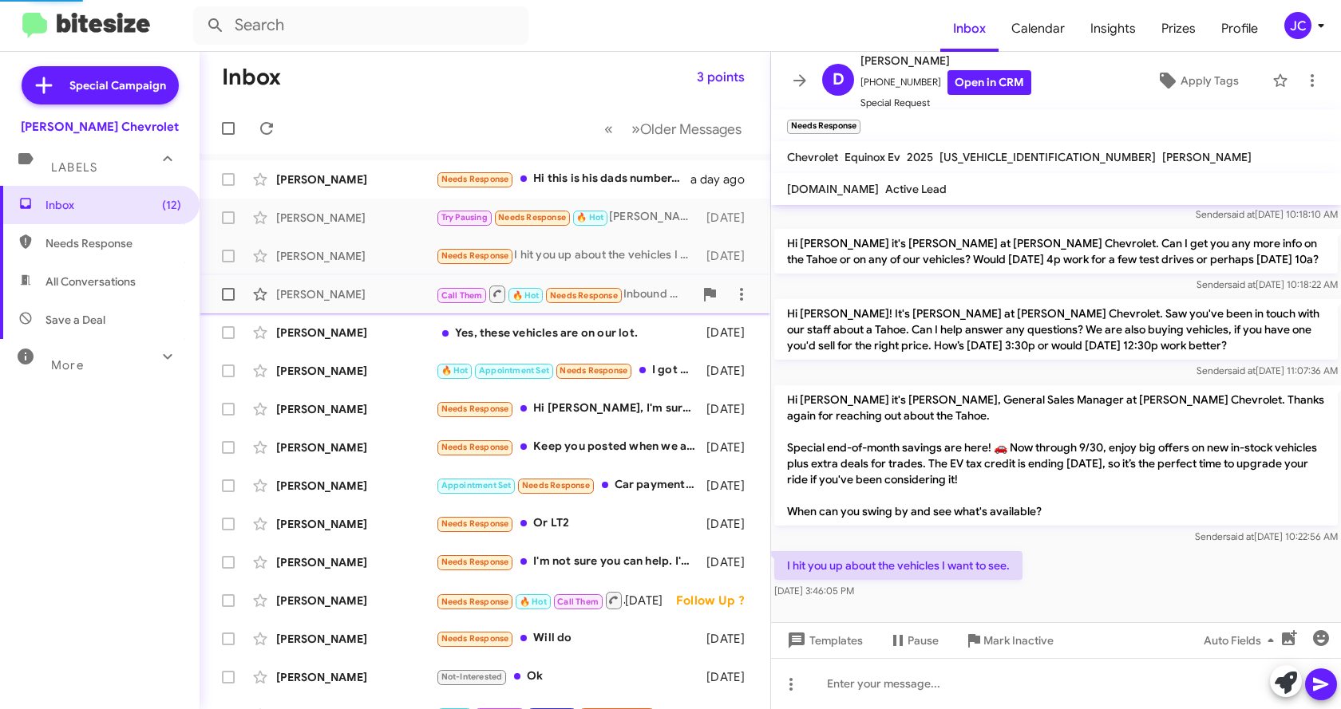
scroll to position [584, 0]
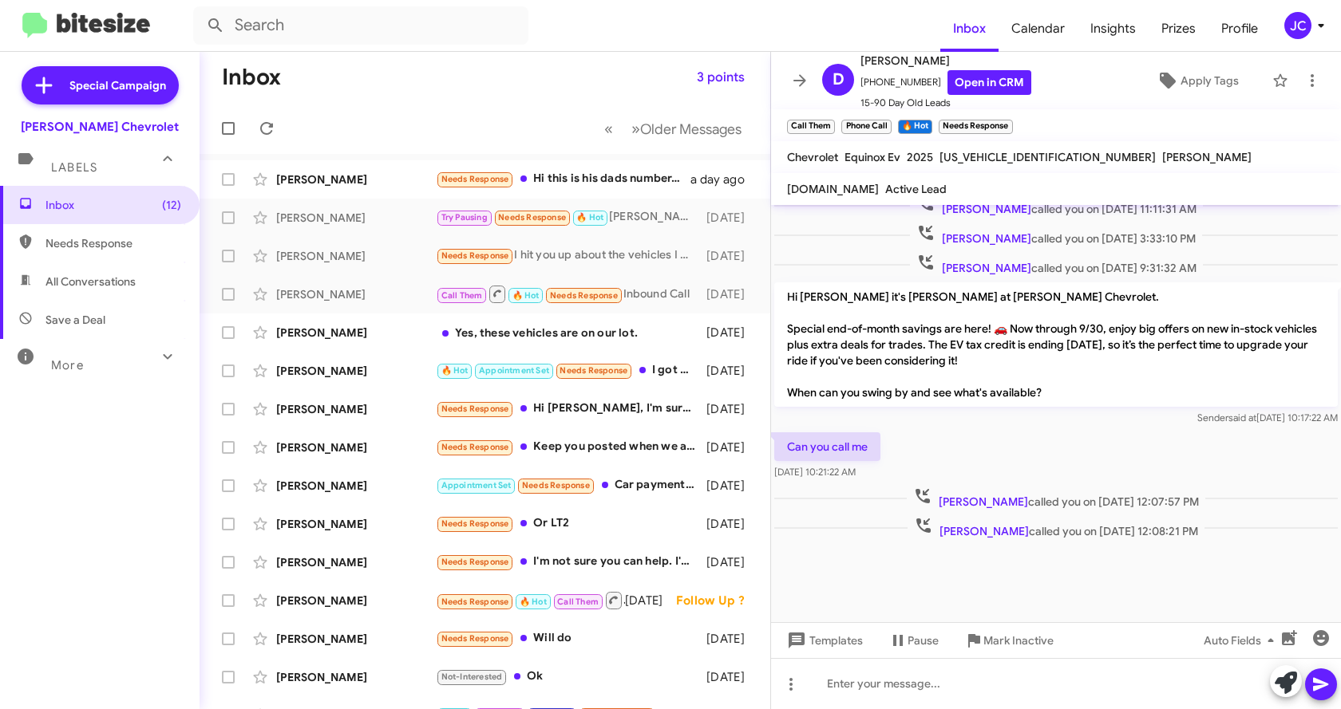
click at [1030, 586] on div at bounding box center [1056, 583] width 570 height 80
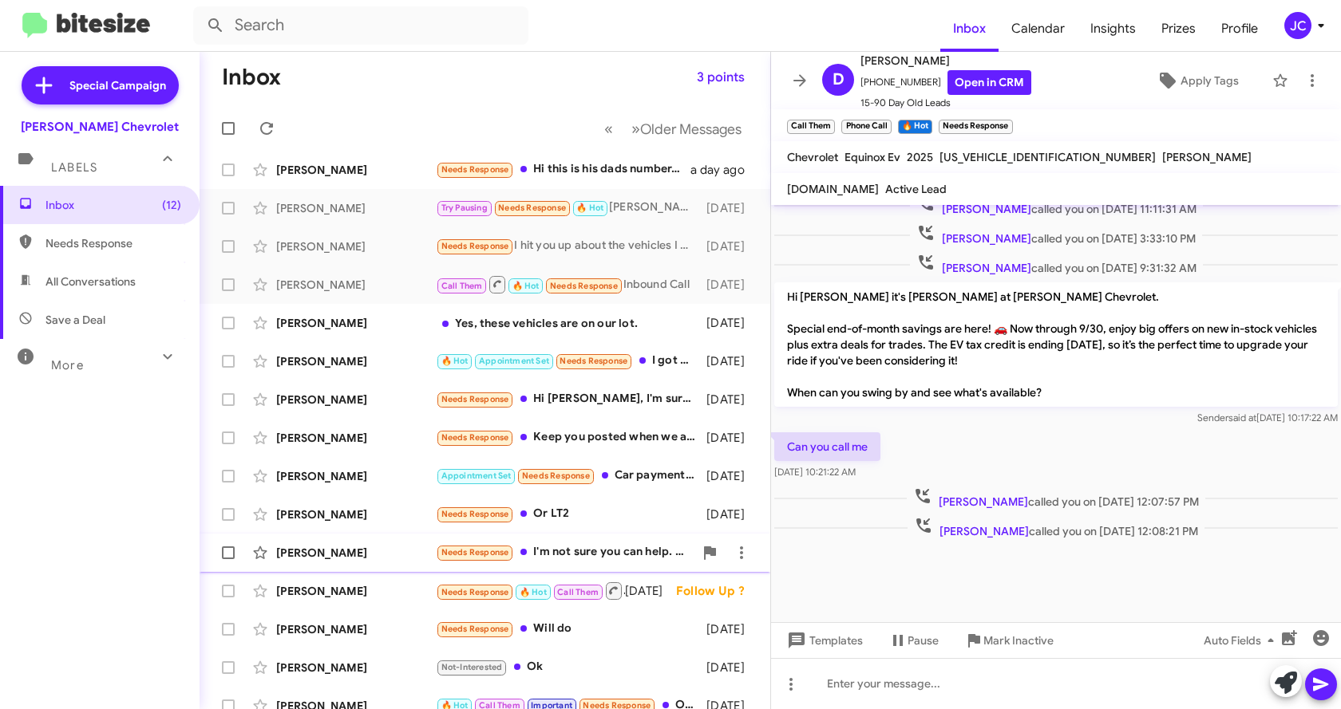
scroll to position [0, 0]
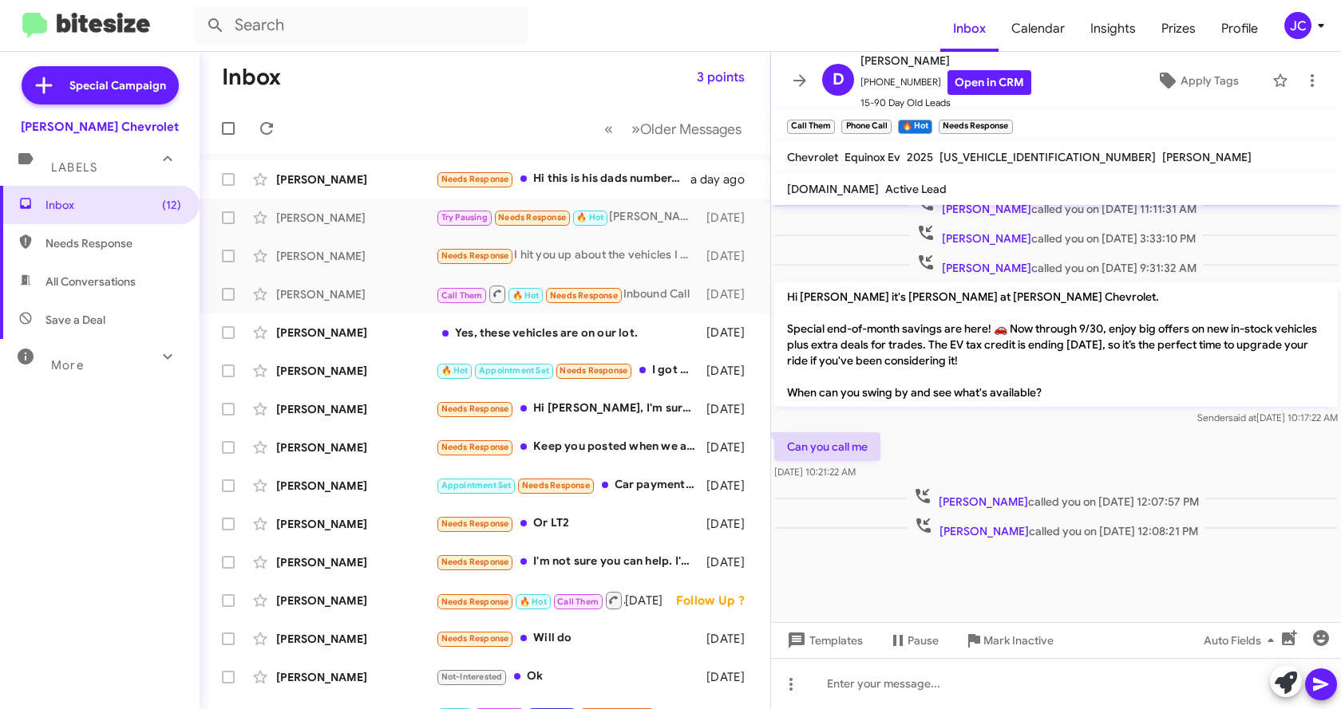
click at [381, 81] on mat-toolbar-row "Inbox 3 points" at bounding box center [484, 77] width 571 height 51
click at [415, 67] on mat-toolbar-row "Inbox 3 points" at bounding box center [484, 77] width 571 height 51
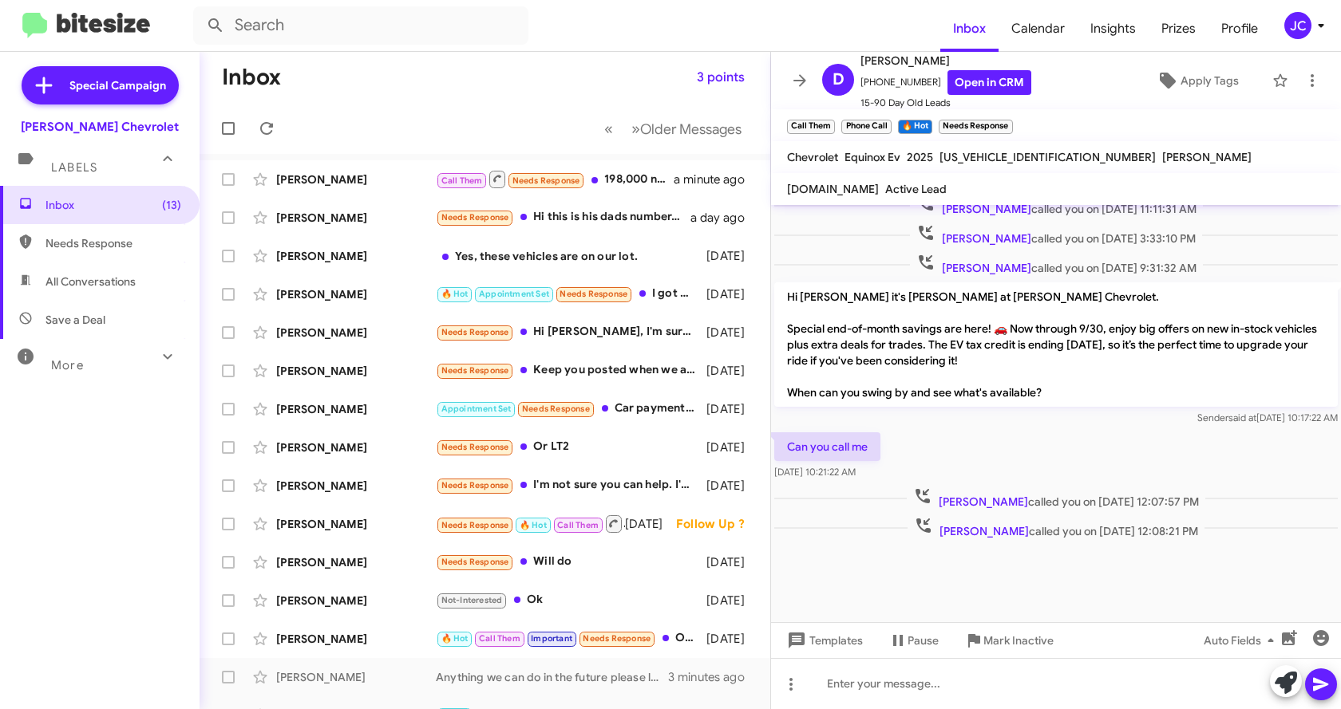
click at [464, 102] on mat-toolbar-row "Inbox 3 points" at bounding box center [484, 77] width 571 height 51
click at [372, 189] on div "[PERSON_NAME] Call Them Needs Response 198,000 n it's in good condition a minut…" at bounding box center [484, 180] width 545 height 32
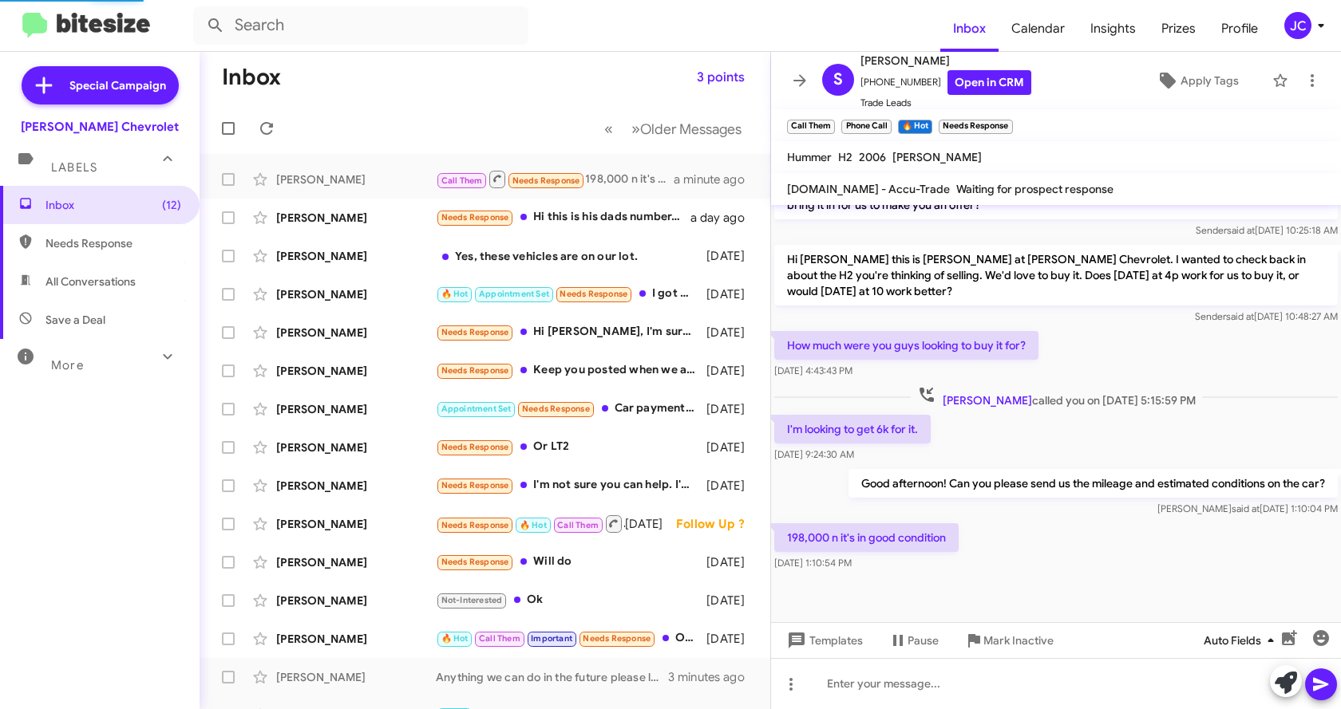
scroll to position [433, 0]
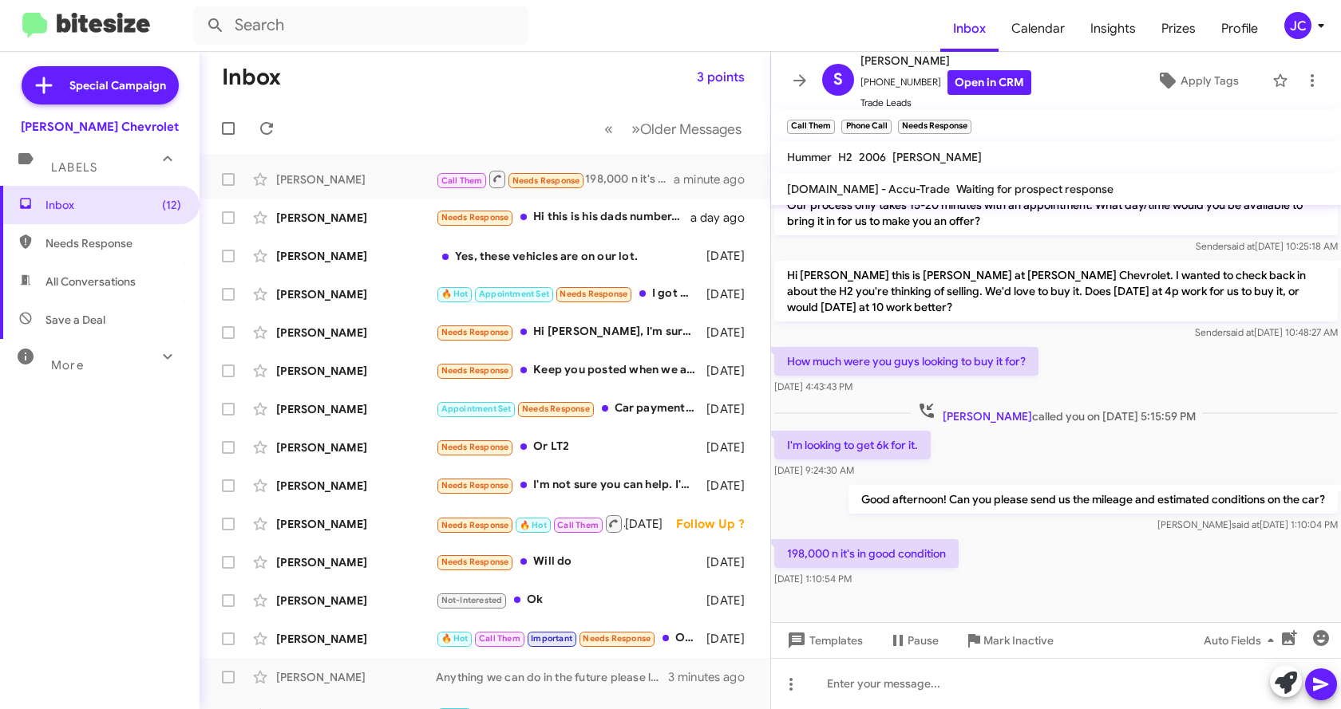
click at [944, 552] on div "198,000 n it's in good condition [DATE] 1:10:54 PM" at bounding box center [866, 563] width 184 height 48
click at [1012, 545] on div "198,000 n it's in good condition [DATE] 1:10:54 PM" at bounding box center [1056, 563] width 570 height 54
click at [977, 81] on link "Open in CRM" at bounding box center [989, 82] width 84 height 25
click at [1078, 598] on div at bounding box center [1056, 615] width 570 height 48
click at [962, 693] on div at bounding box center [1056, 683] width 570 height 51
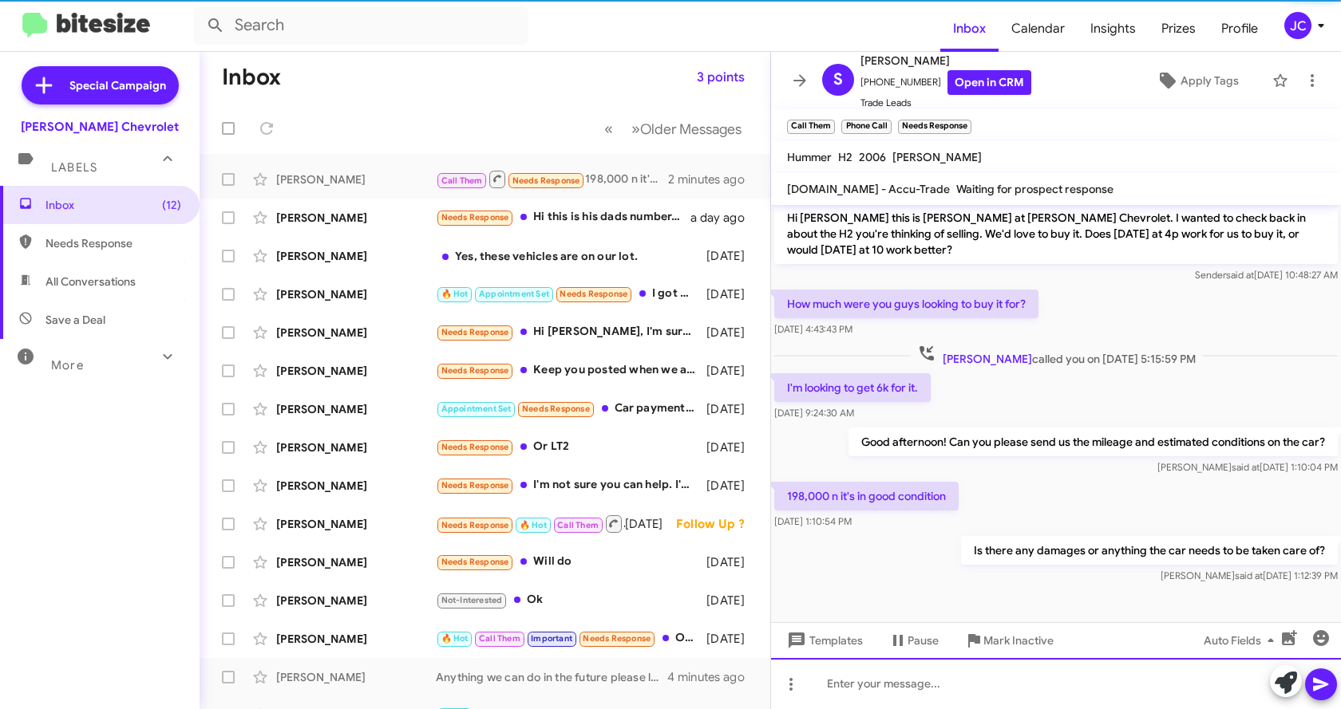
scroll to position [491, 0]
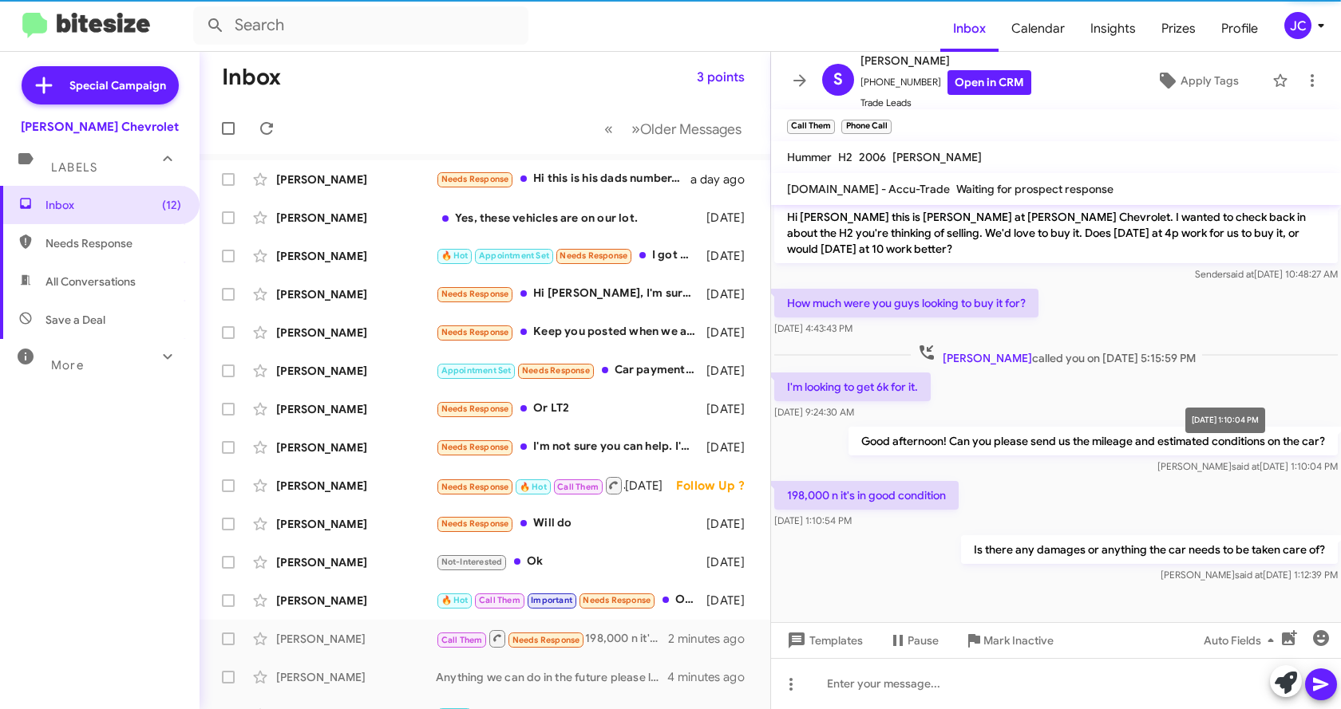
click at [1171, 460] on span "[PERSON_NAME] said at [DATE] 1:10:04 PM" at bounding box center [1247, 466] width 180 height 12
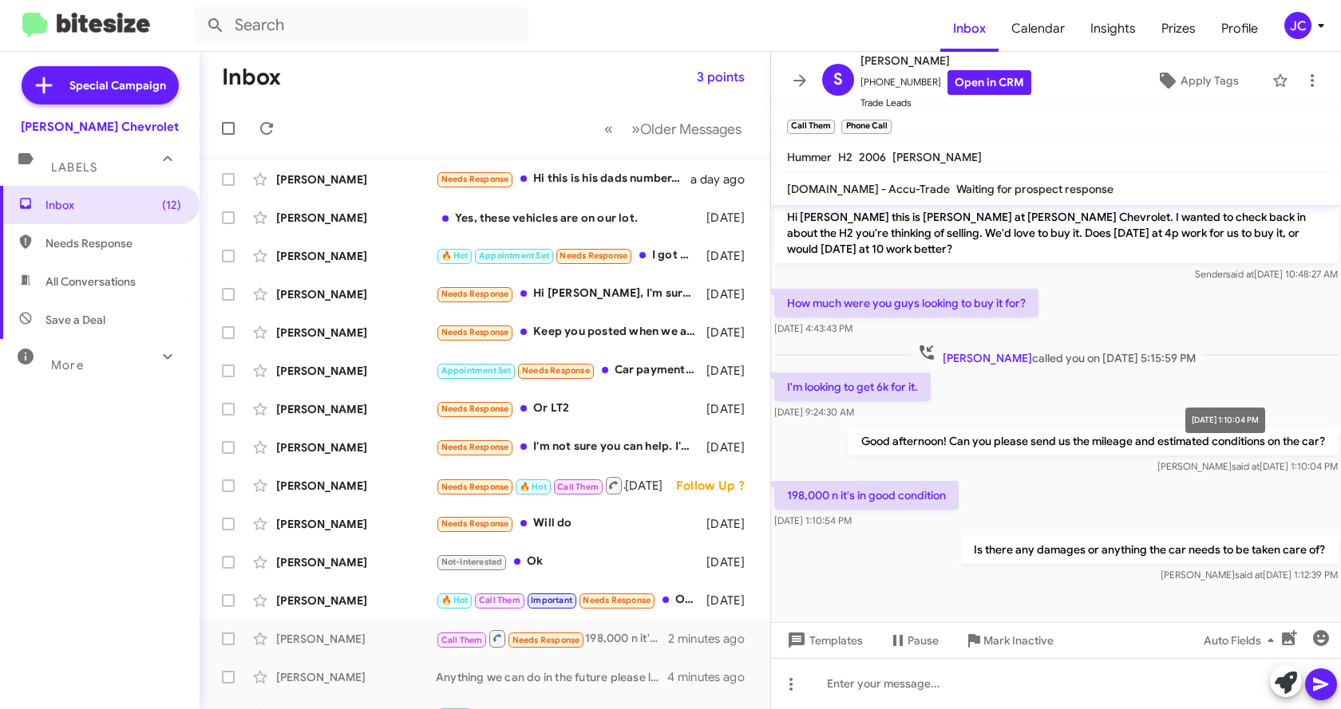
click at [1175, 460] on span "[PERSON_NAME] said at [DATE] 1:10:04 PM" at bounding box center [1247, 466] width 180 height 12
click at [883, 481] on p "198,000 n it's in good condition" at bounding box center [866, 495] width 184 height 29
click at [864, 587] on div at bounding box center [1056, 613] width 570 height 52
click at [1075, 567] on div "[PERSON_NAME] said at [DATE] 1:12:39 PM" at bounding box center [1149, 575] width 377 height 16
click at [950, 603] on div at bounding box center [1056, 613] width 570 height 52
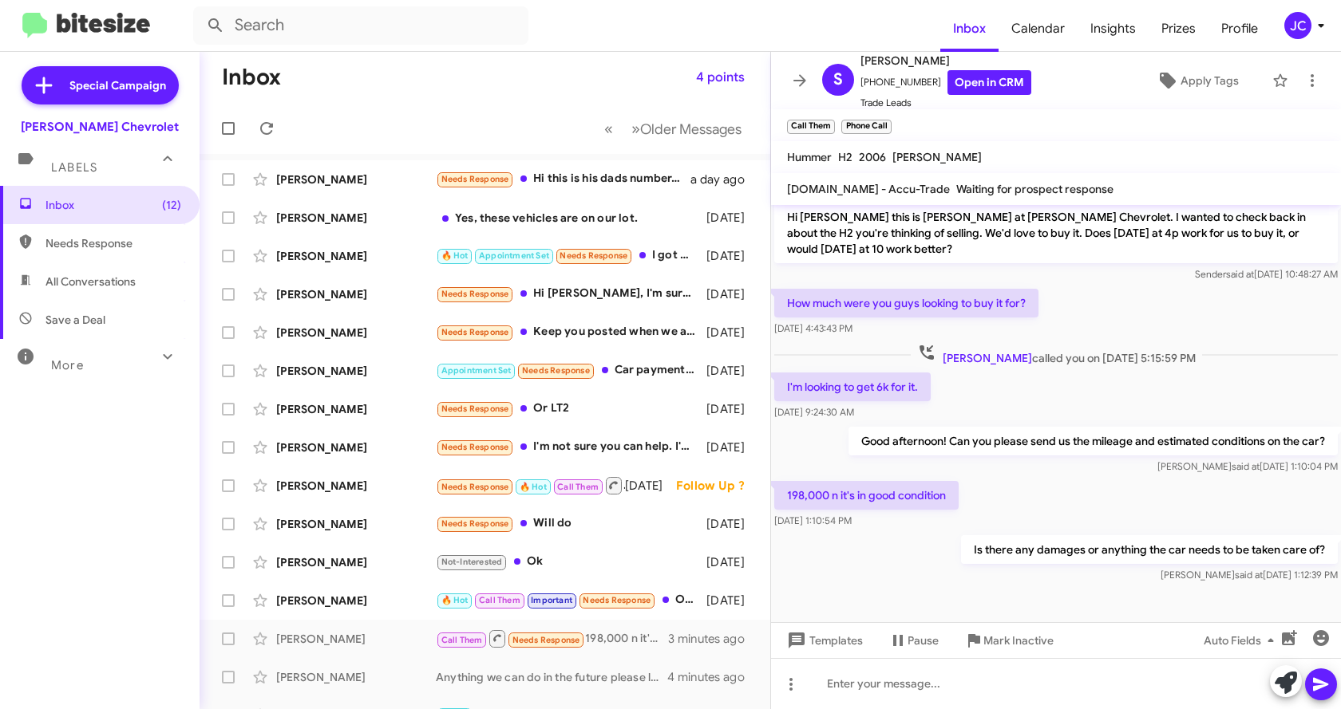
click at [1089, 459] on div "[PERSON_NAME] said at [DATE] 1:10:04 PM" at bounding box center [1092, 467] width 489 height 16
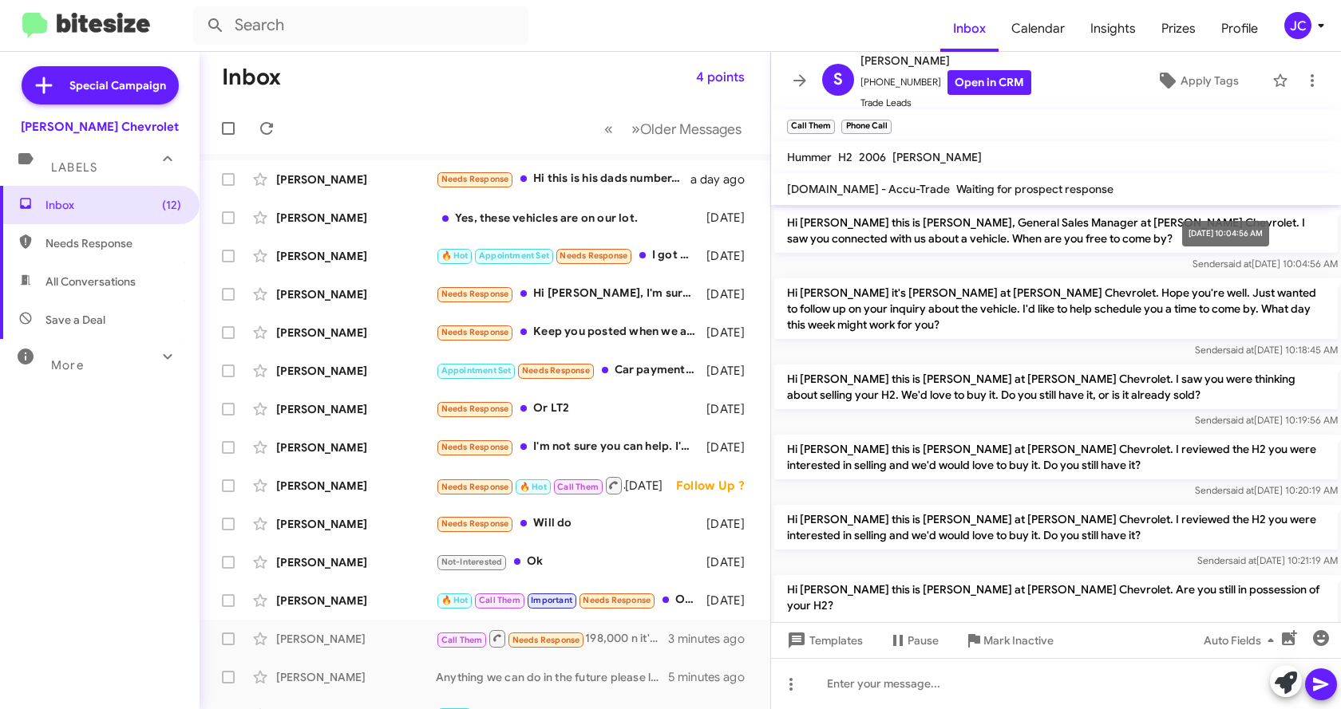
click at [1222, 268] on span "Sender said at [DATE] 10:04:56 AM" at bounding box center [1264, 264] width 145 height 12
click at [1222, 267] on span "Sender said at [DATE] 10:04:56 AM" at bounding box center [1264, 264] width 145 height 12
click at [938, 259] on div "Sender said at [DATE] 10:04:56 AM" at bounding box center [1055, 264] width 563 height 16
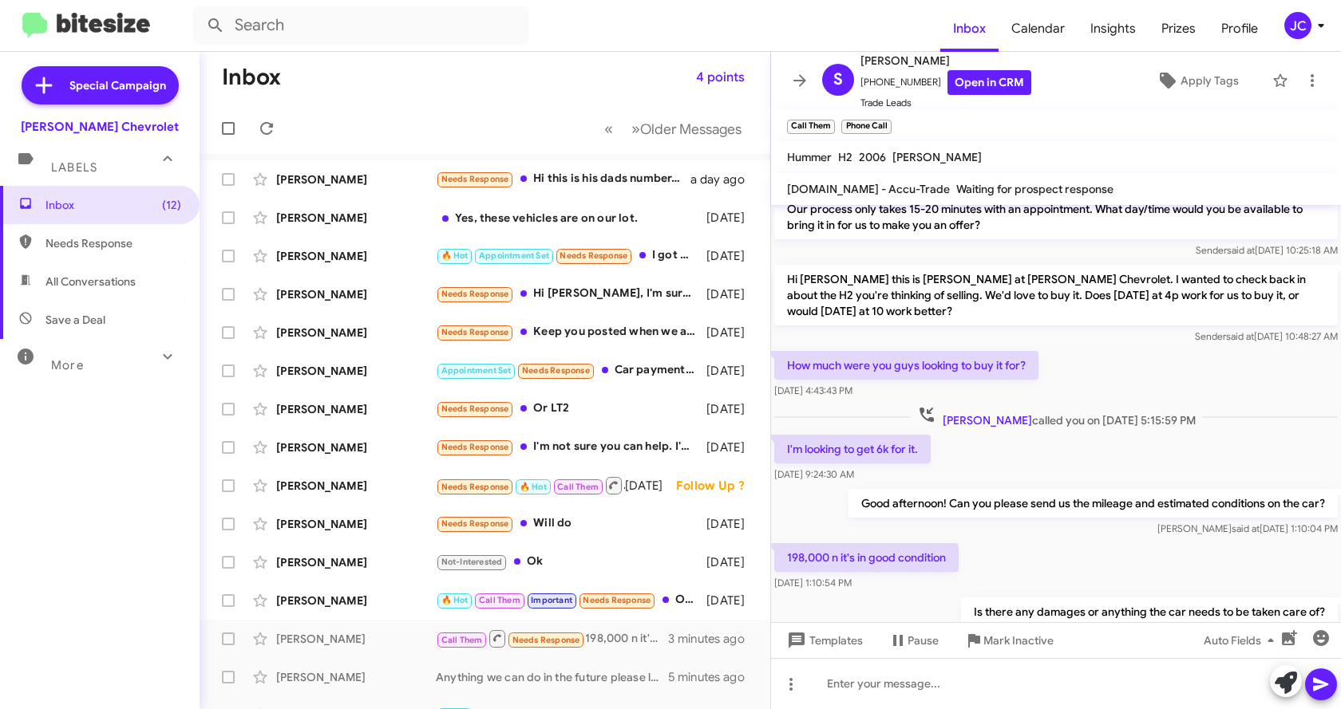
scroll to position [491, 0]
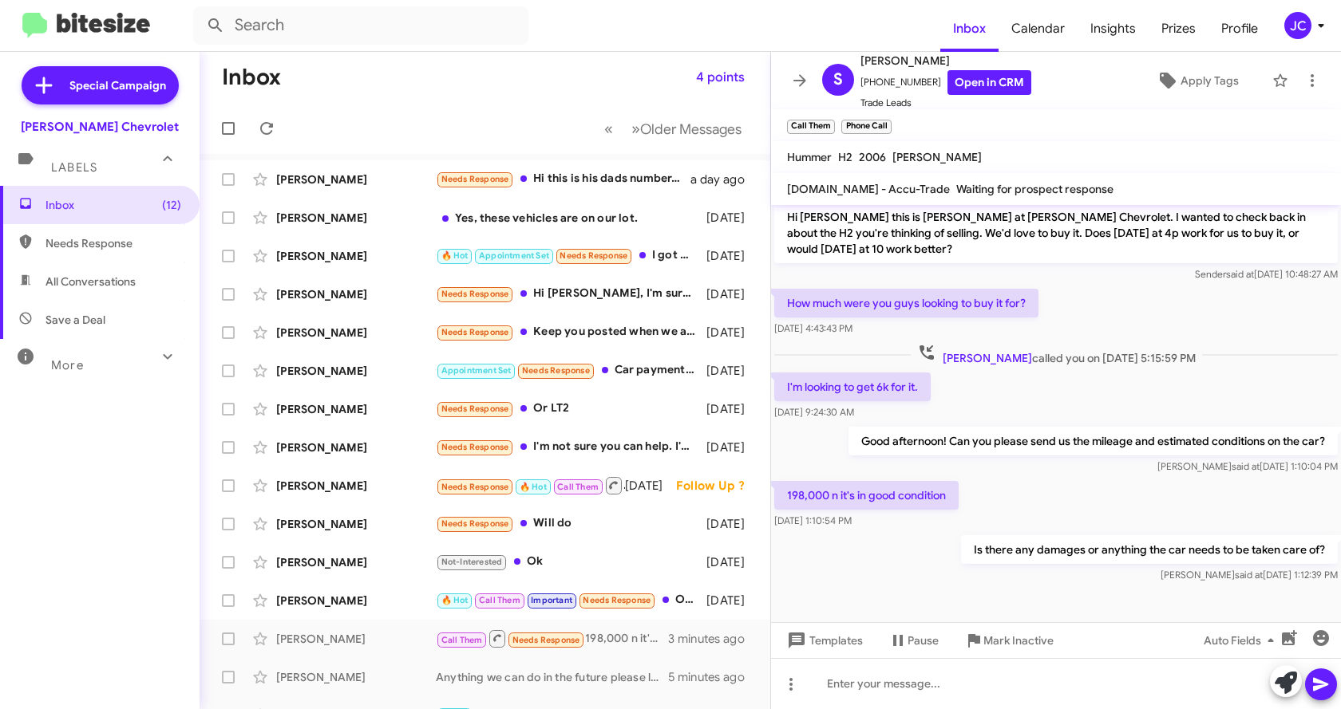
click at [918, 532] on div "Is there any damages or anything the car needs to be taken care of? [PERSON_NAM…" at bounding box center [1056, 559] width 570 height 54
click at [969, 702] on div at bounding box center [1056, 683] width 570 height 51
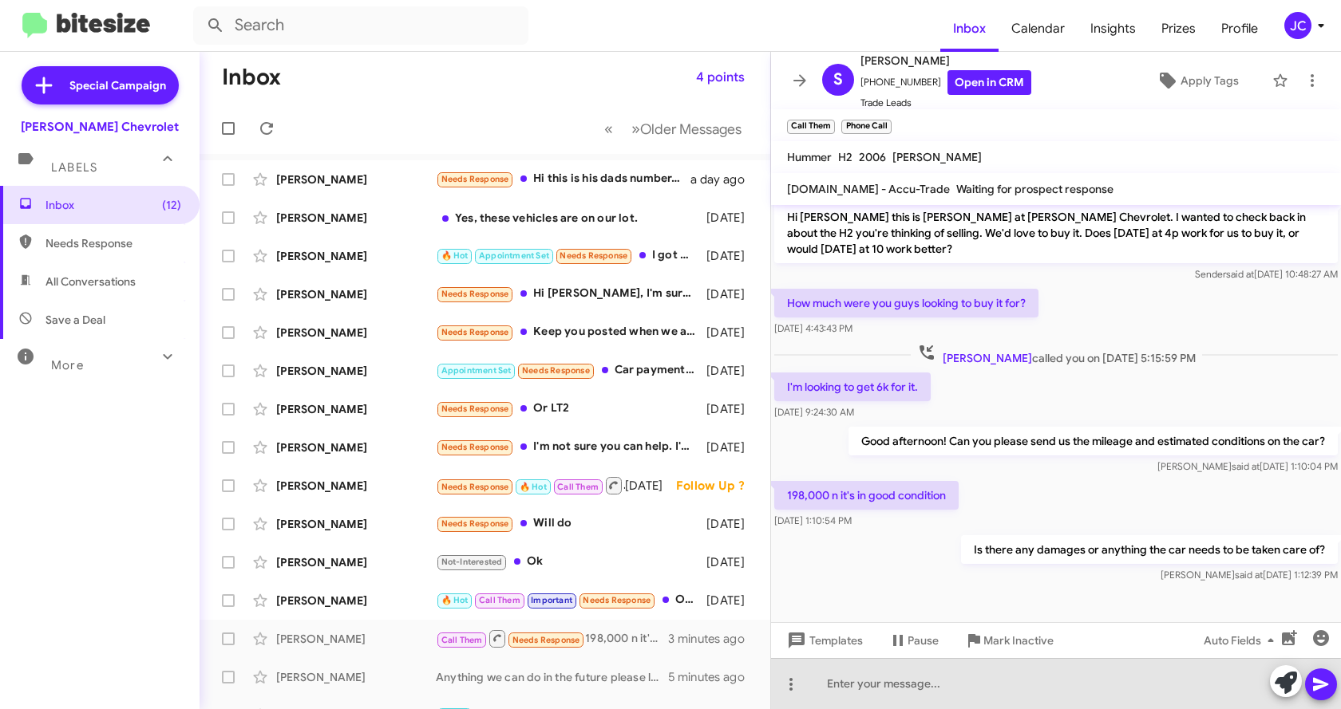
click at [1096, 483] on div "198,000 n it's in good condition [DATE] 1:10:54 PM" at bounding box center [1056, 505] width 570 height 54
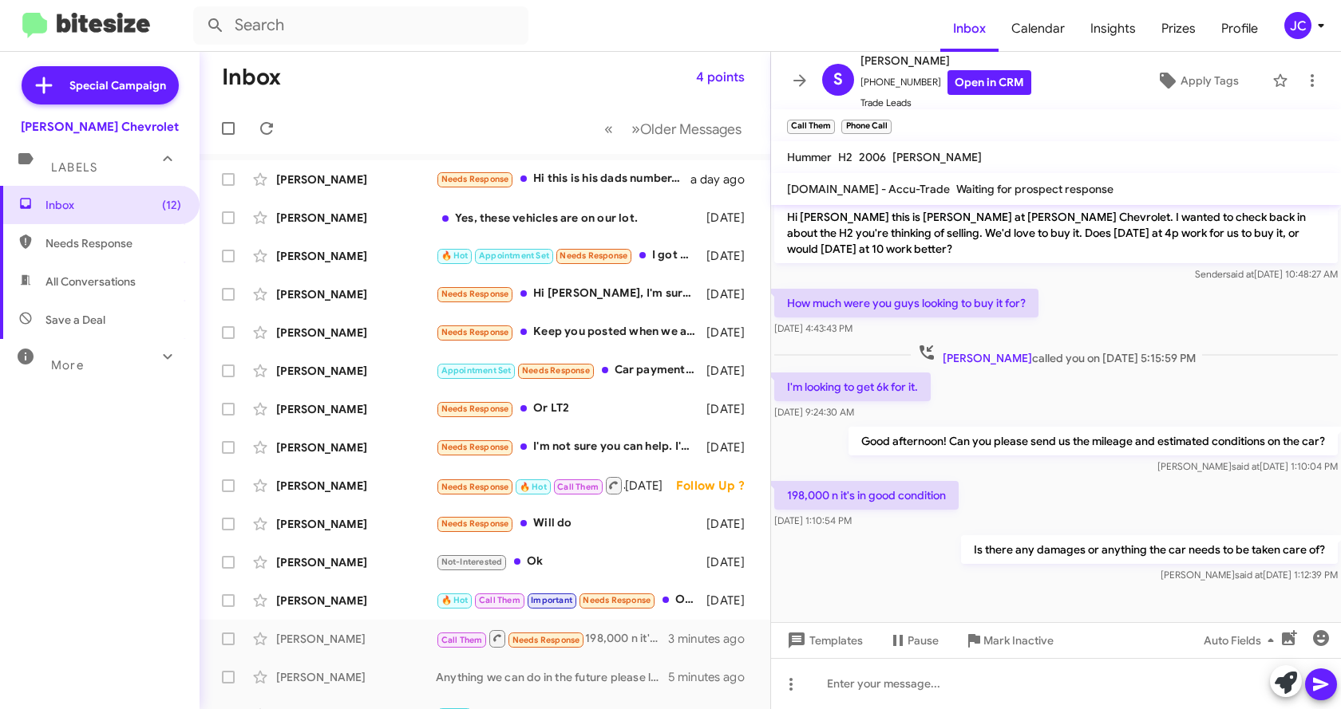
click at [923, 557] on div "Is there any damages or anything the car needs to be taken care of? [PERSON_NAM…" at bounding box center [1056, 559] width 570 height 54
click at [941, 685] on div at bounding box center [1056, 683] width 570 height 51
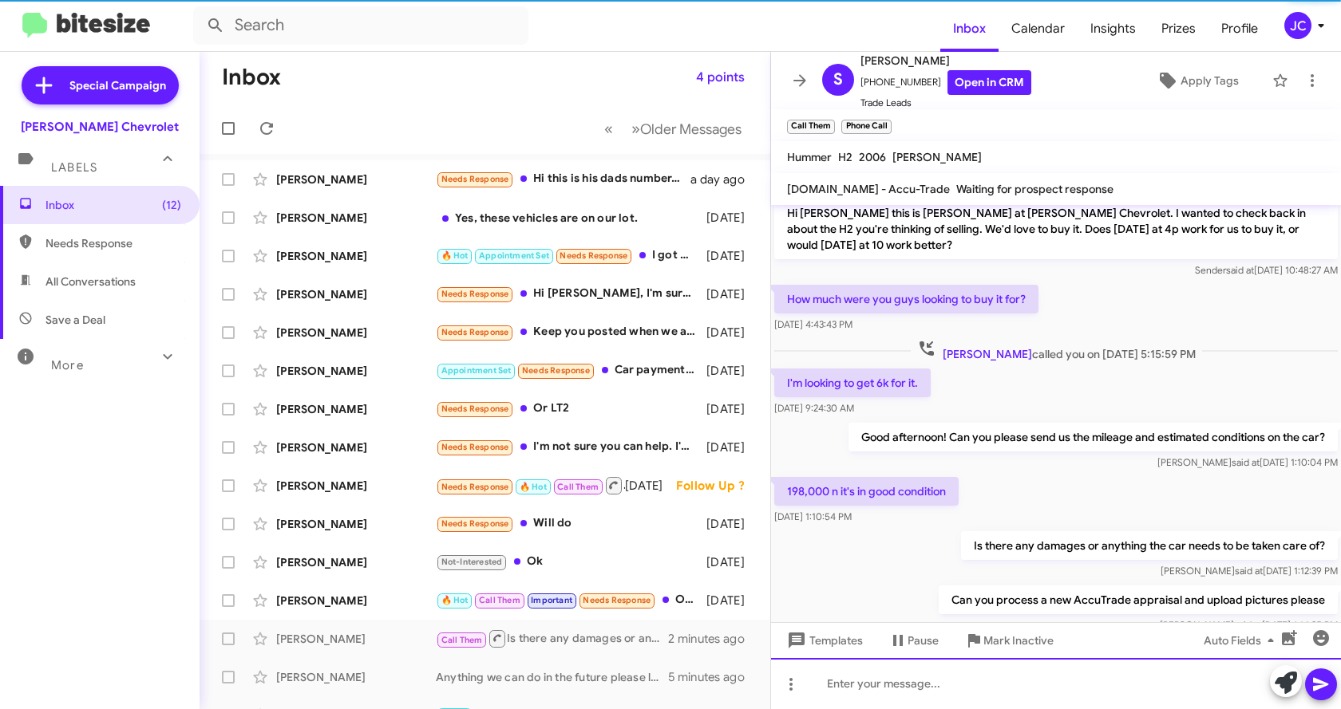
scroll to position [549, 0]
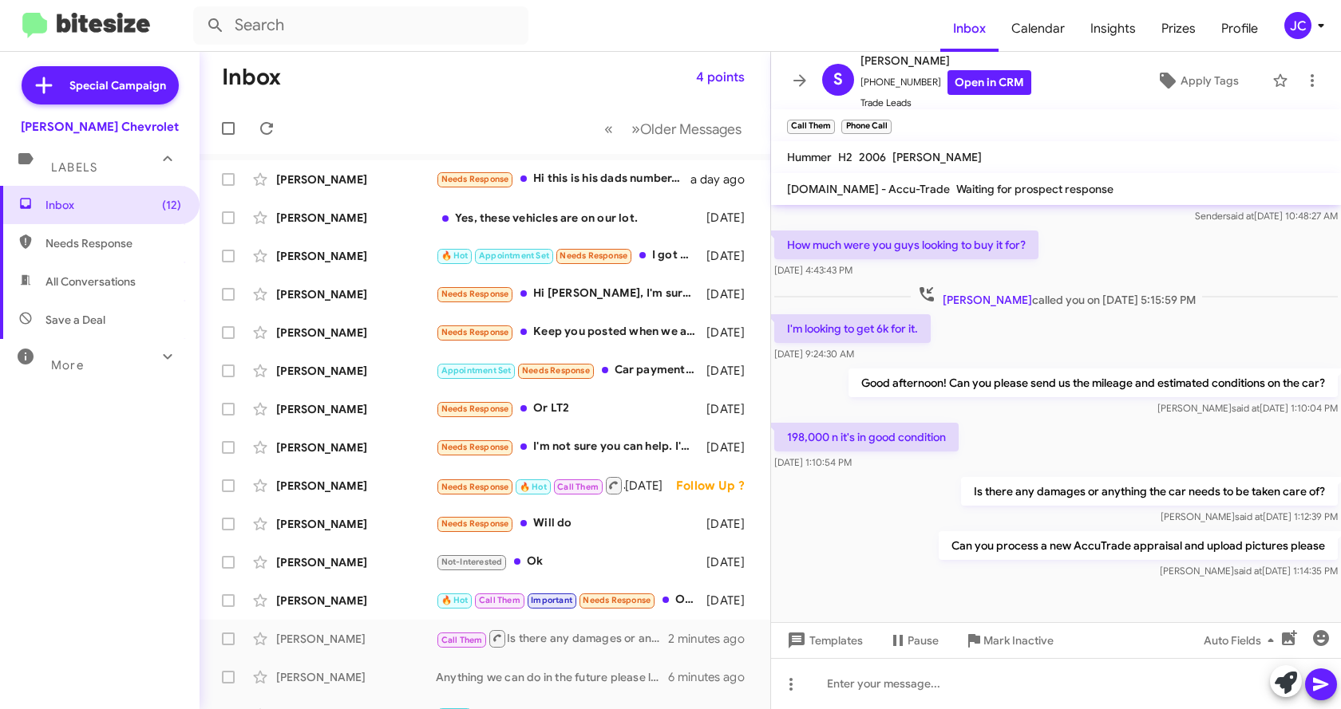
click at [860, 587] on div at bounding box center [1056, 611] width 570 height 56
click at [363, 227] on div "[PERSON_NAME] Yes, these vehicles are on our lot. [DATE]" at bounding box center [484, 218] width 545 height 32
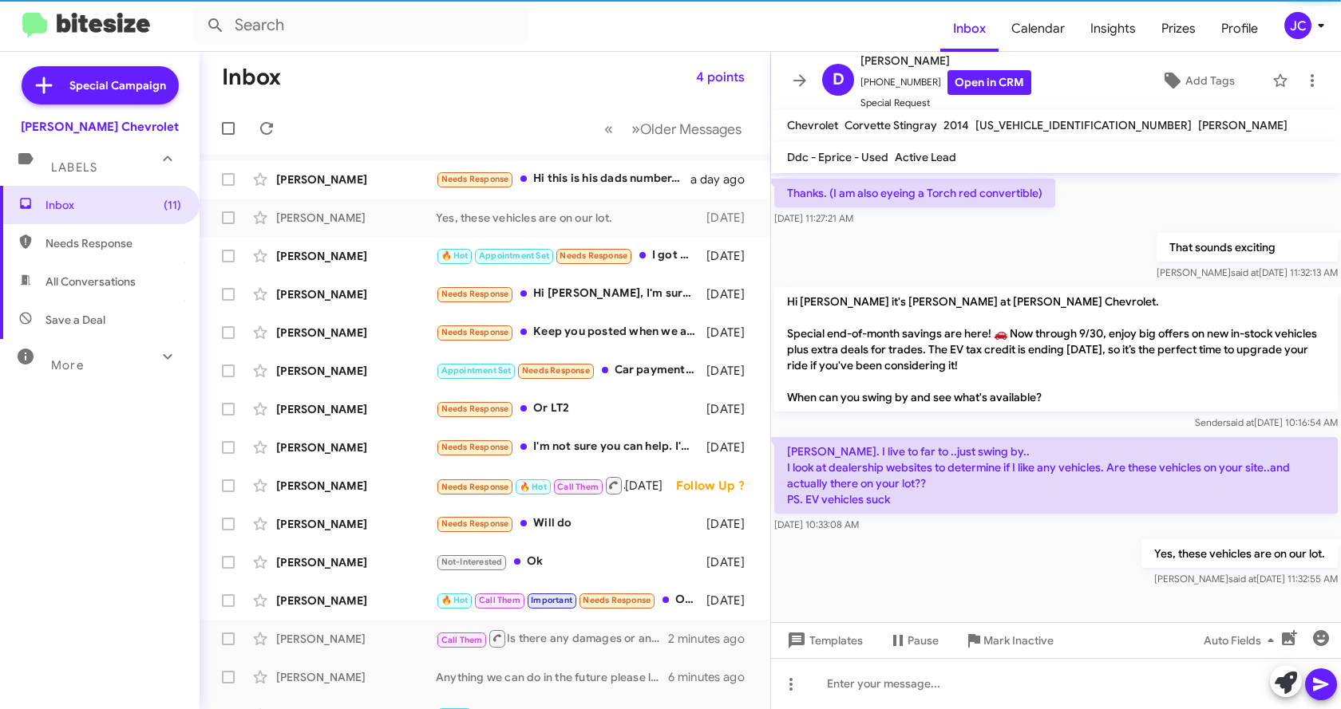
scroll to position [240, 0]
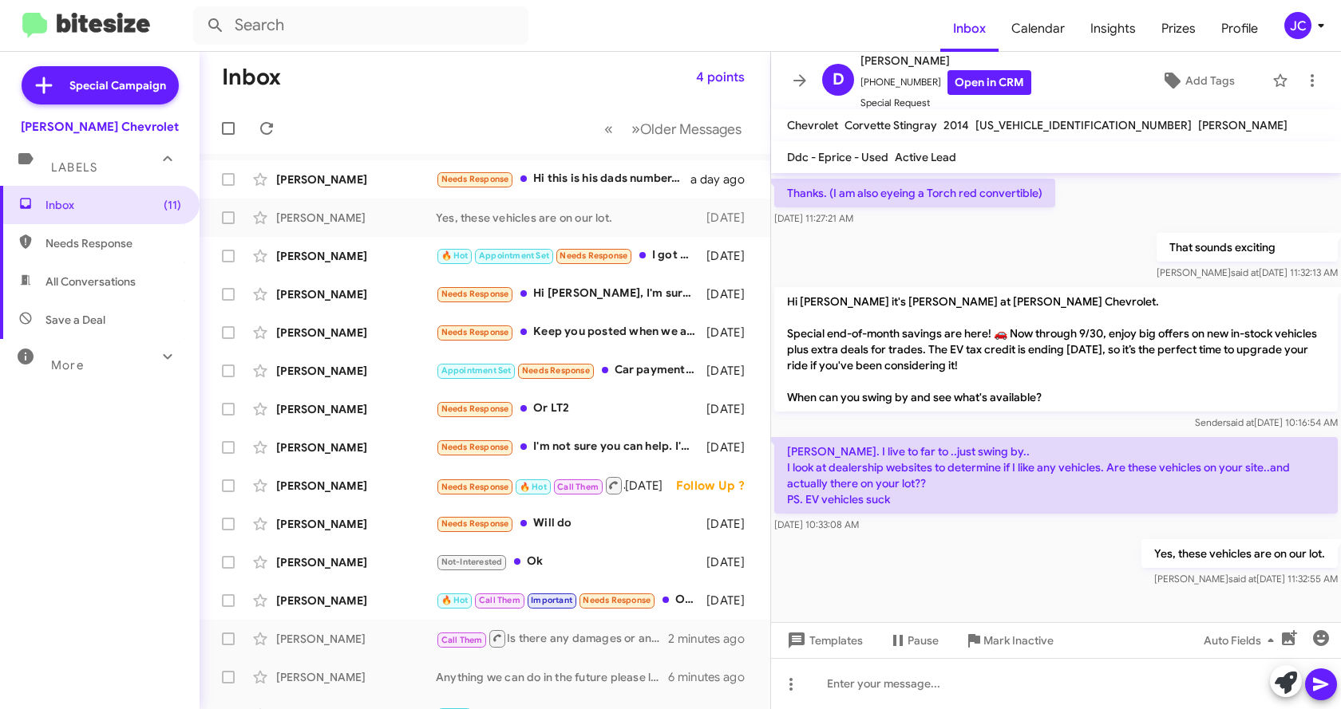
click at [959, 577] on div "Yes, these vehicles are on our lot. [PERSON_NAME] said at [DATE] 11:32:55 AM" at bounding box center [1056, 563] width 570 height 54
click at [989, 548] on div "Yes, these vehicles are on our lot. [PERSON_NAME] said at [DATE] 11:32:55 AM" at bounding box center [1056, 563] width 570 height 54
click at [1011, 532] on div "[DATE] 10:33:08 AM" at bounding box center [1055, 525] width 563 height 16
click at [976, 548] on div "Yes, these vehicles are on our lot. [PERSON_NAME] said at [DATE] 11:32:55 AM" at bounding box center [1056, 563] width 570 height 54
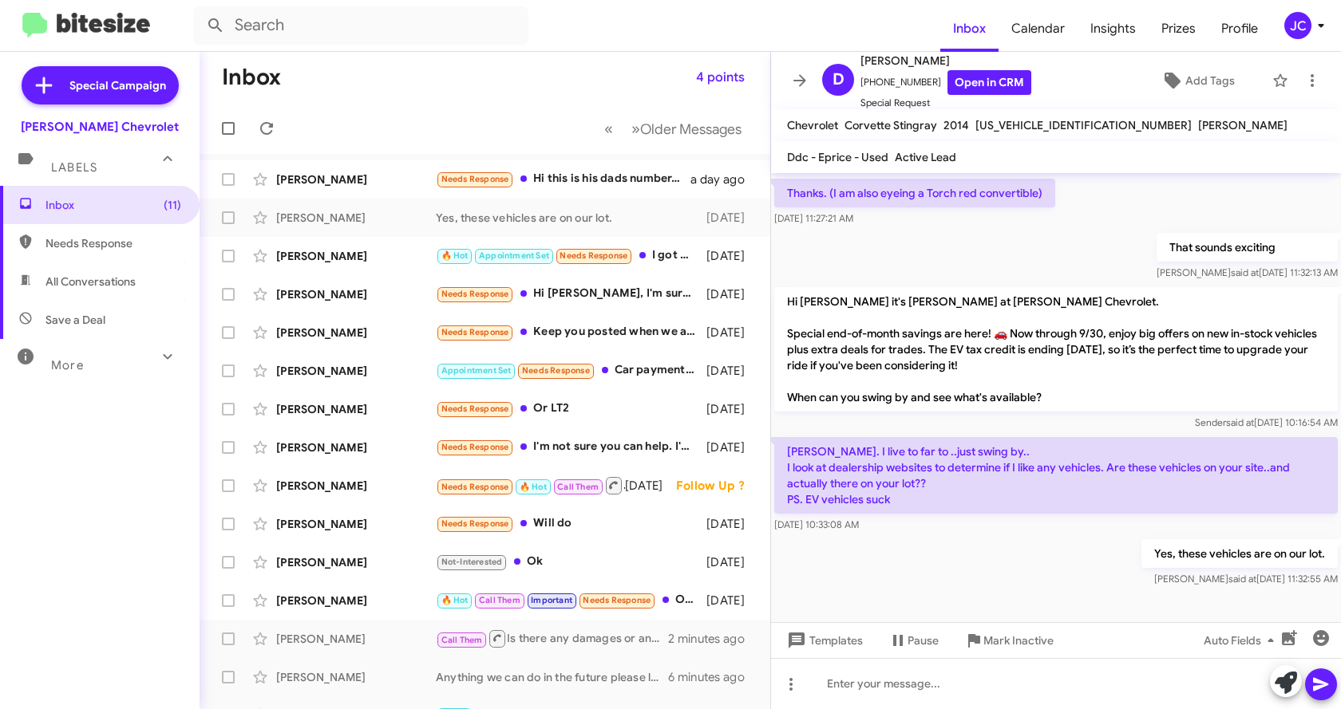
click at [976, 548] on div "Yes, these vehicles are on our lot. [PERSON_NAME] said at [DATE] 11:32:55 AM" at bounding box center [1056, 563] width 570 height 54
click at [1041, 543] on div "Yes, these vehicles are on our lot. [PERSON_NAME] said at [DATE] 11:32:55 AM" at bounding box center [1056, 563] width 570 height 54
click at [1018, 599] on div at bounding box center [1056, 607] width 570 height 32
click at [890, 567] on div "Yes, these vehicles are on our lot. [PERSON_NAME] said at [DATE] 11:32:55 AM" at bounding box center [1056, 563] width 570 height 54
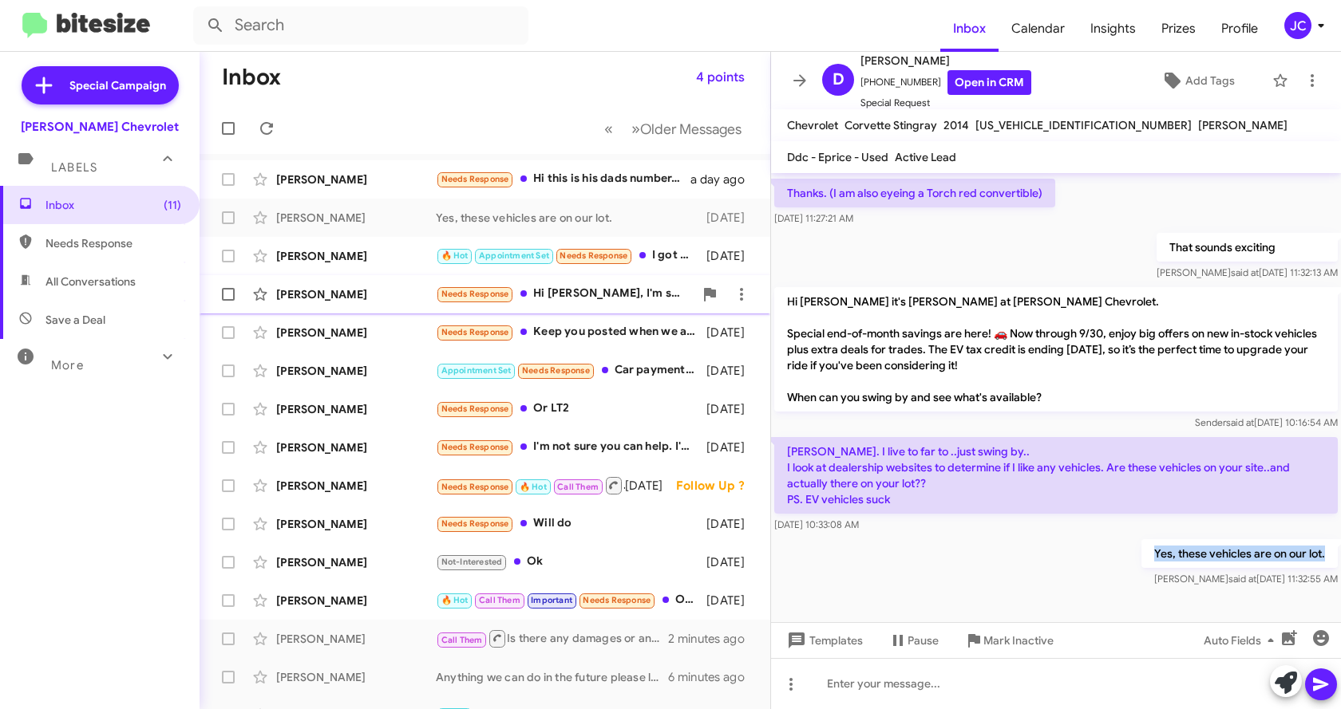
click at [355, 282] on div "[PERSON_NAME] Needs Response Hi [PERSON_NAME], I'm sure that I am just on a gen…" at bounding box center [484, 294] width 545 height 32
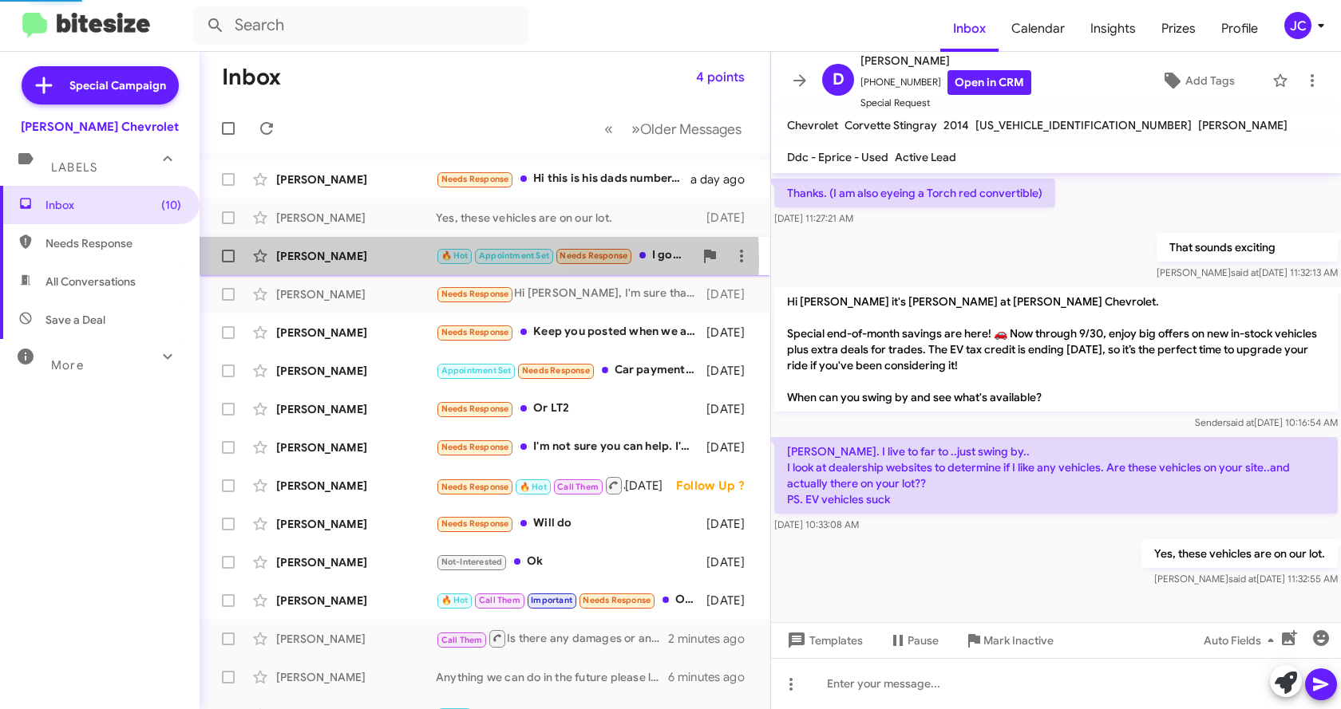
click at [359, 261] on div "[PERSON_NAME]" at bounding box center [356, 256] width 160 height 16
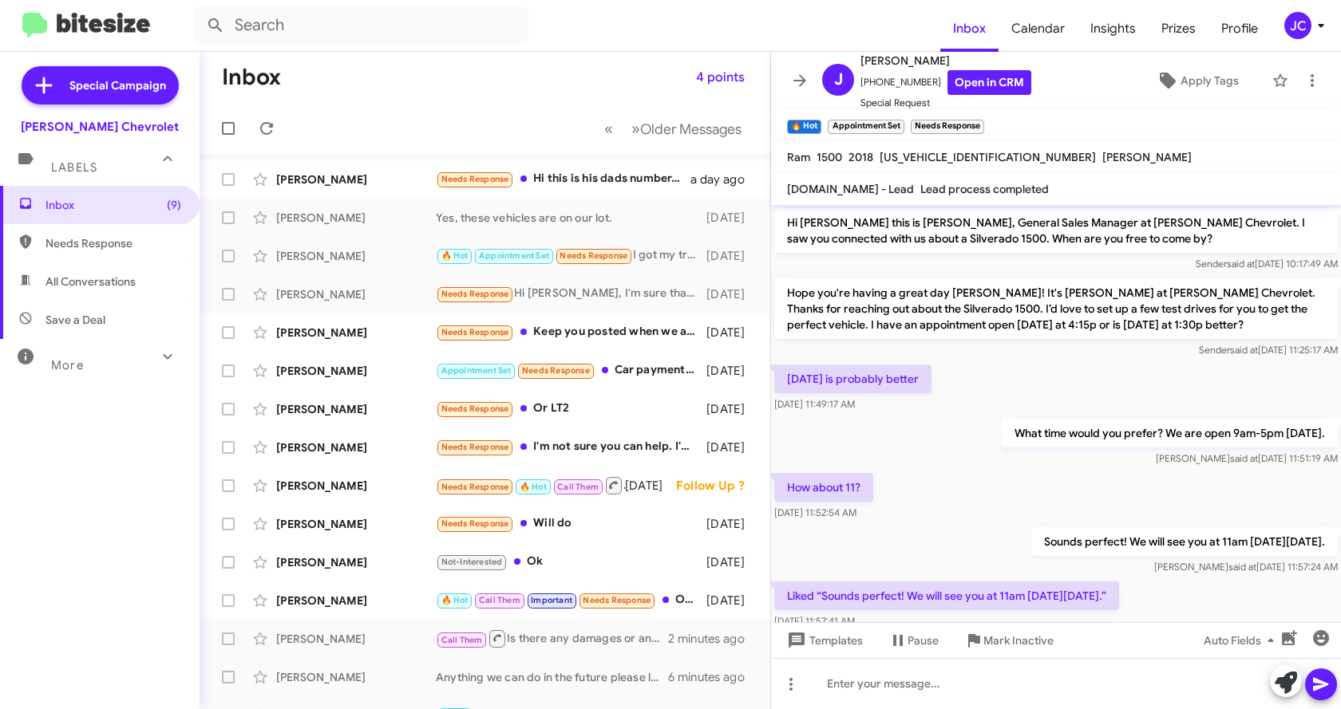
scroll to position [650, 0]
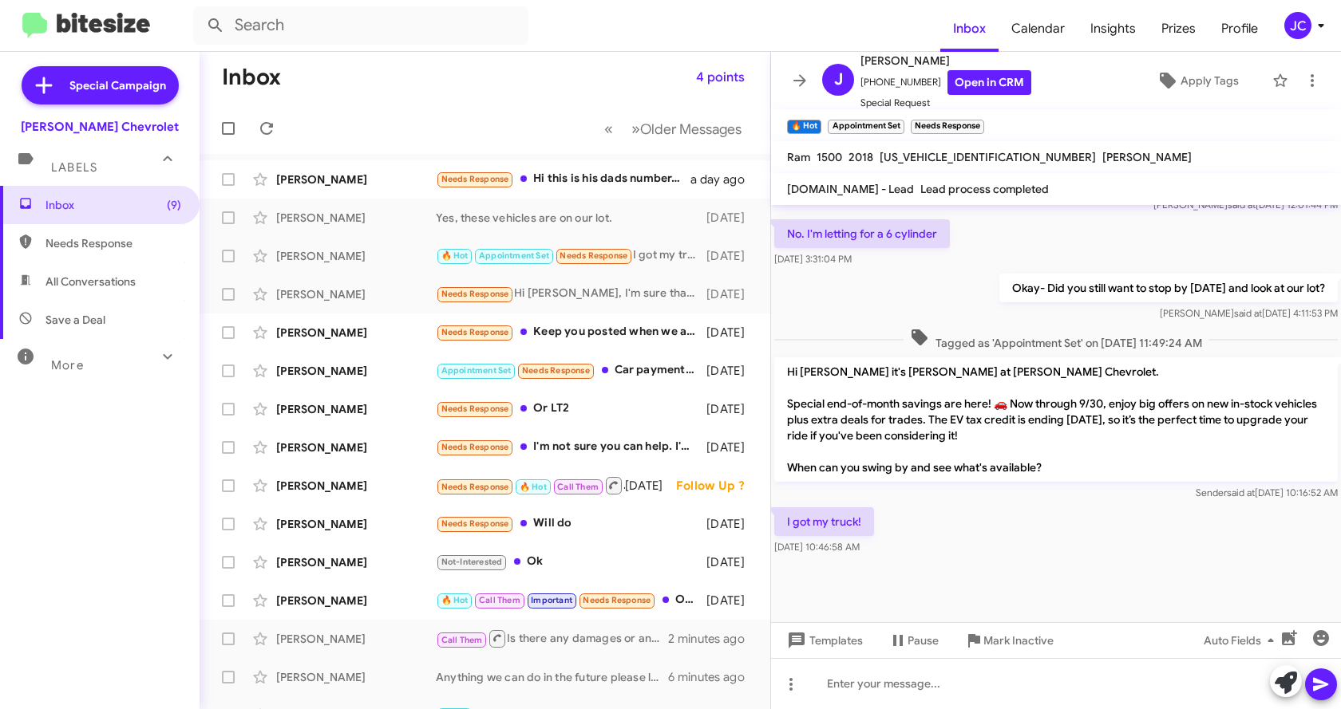
click at [985, 541] on div "I got my truck! [DATE] 10:46:58 AM" at bounding box center [1056, 531] width 570 height 54
click at [976, 86] on link "Open in CRM" at bounding box center [989, 82] width 84 height 25
click at [329, 210] on div "[PERSON_NAME]" at bounding box center [356, 218] width 160 height 16
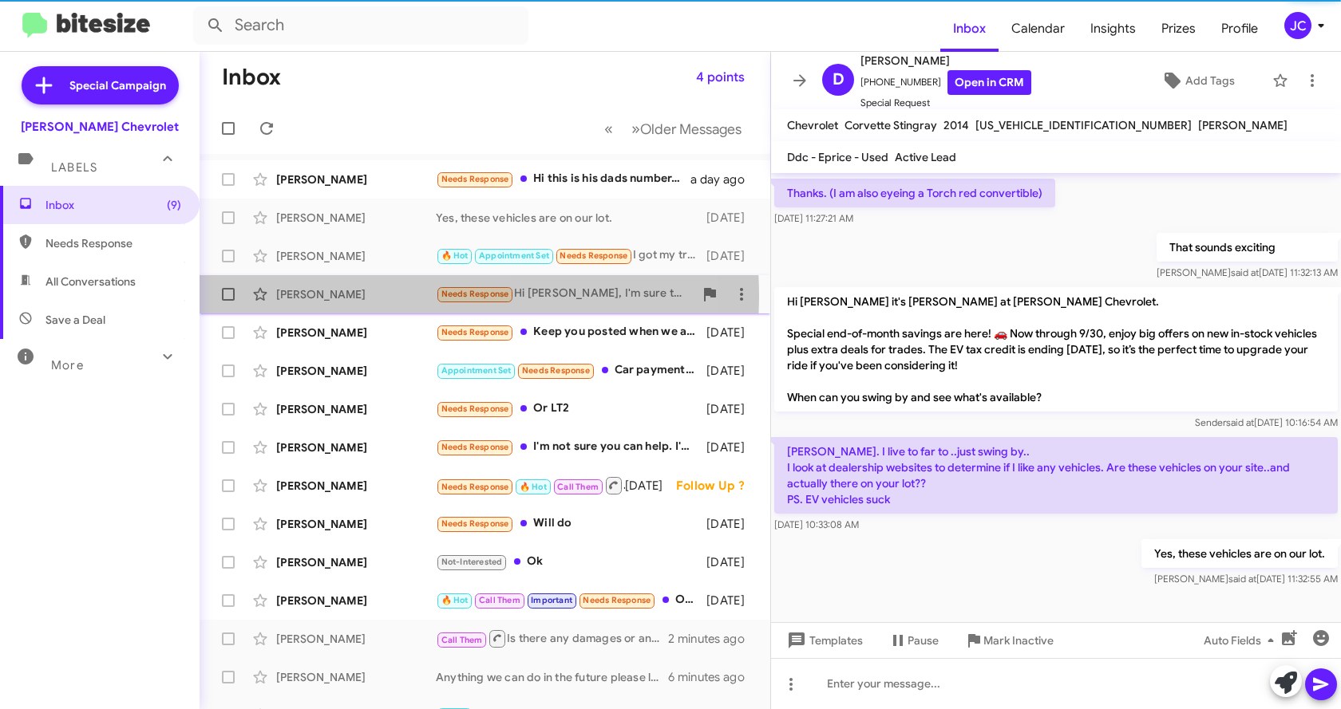
click at [332, 298] on div "[PERSON_NAME]" at bounding box center [356, 294] width 160 height 16
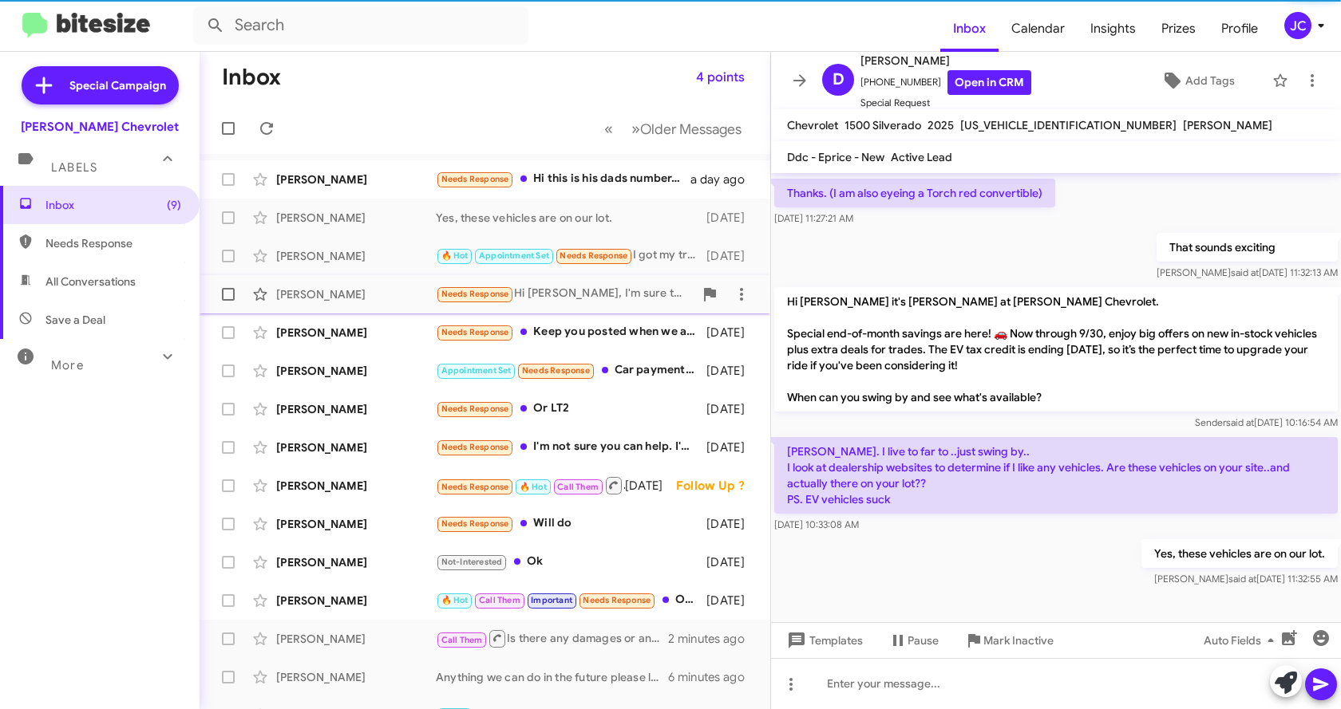
scroll to position [352, 0]
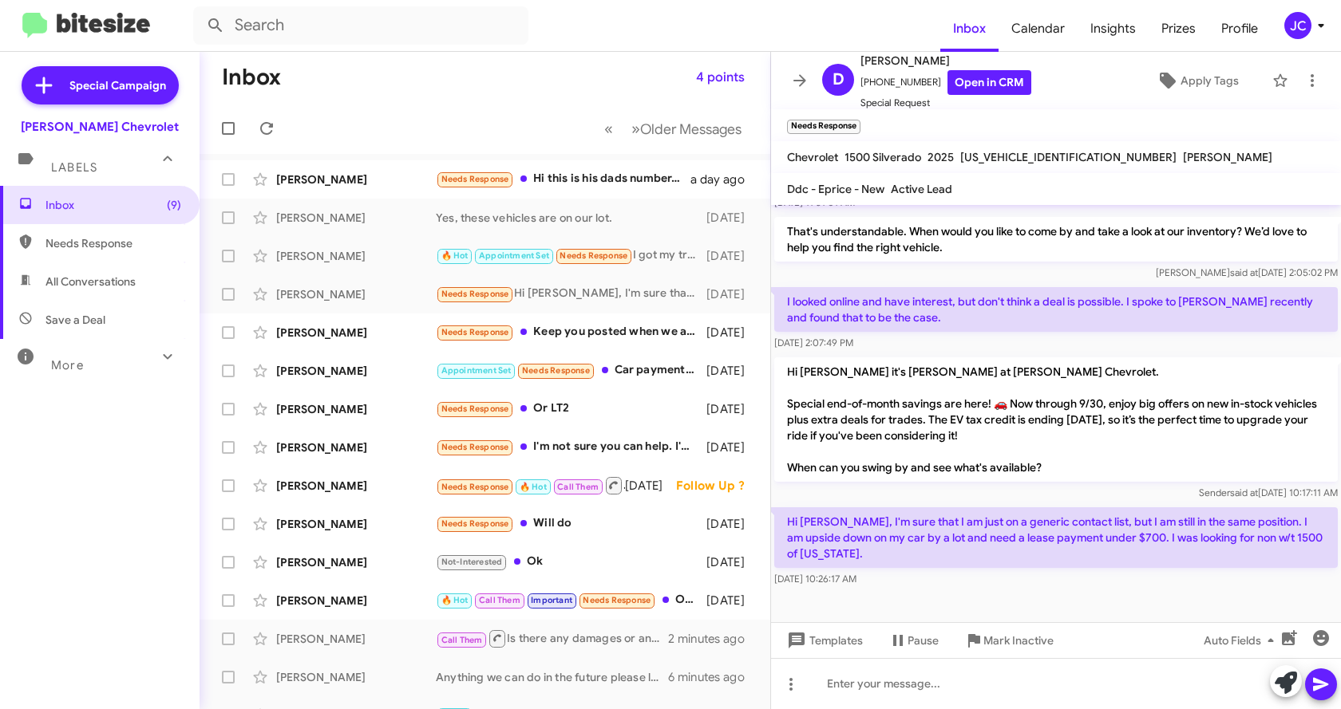
click at [1056, 581] on div "[DATE] 10:26:17 AM" at bounding box center [1055, 579] width 563 height 16
click at [1041, 580] on div "[DATE] 10:26:17 AM" at bounding box center [1055, 579] width 563 height 16
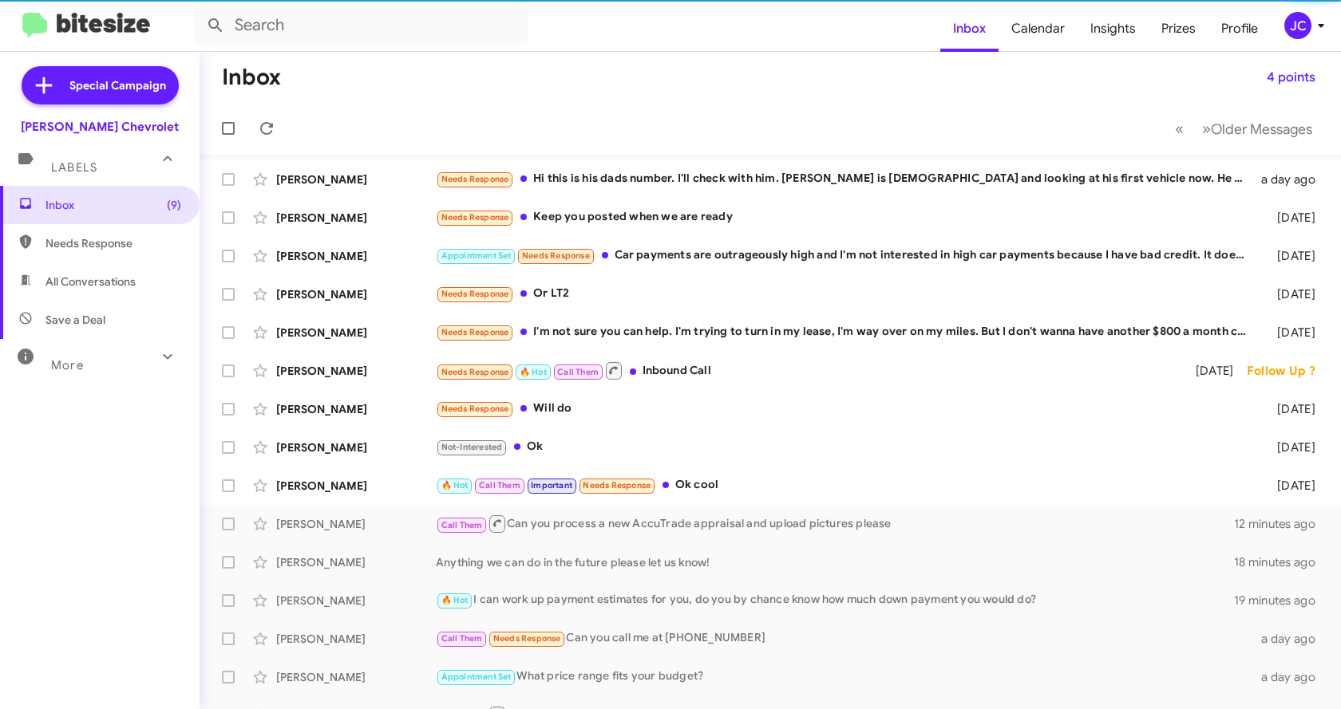
click at [703, 51] on mat-divider at bounding box center [670, 51] width 1341 height 1
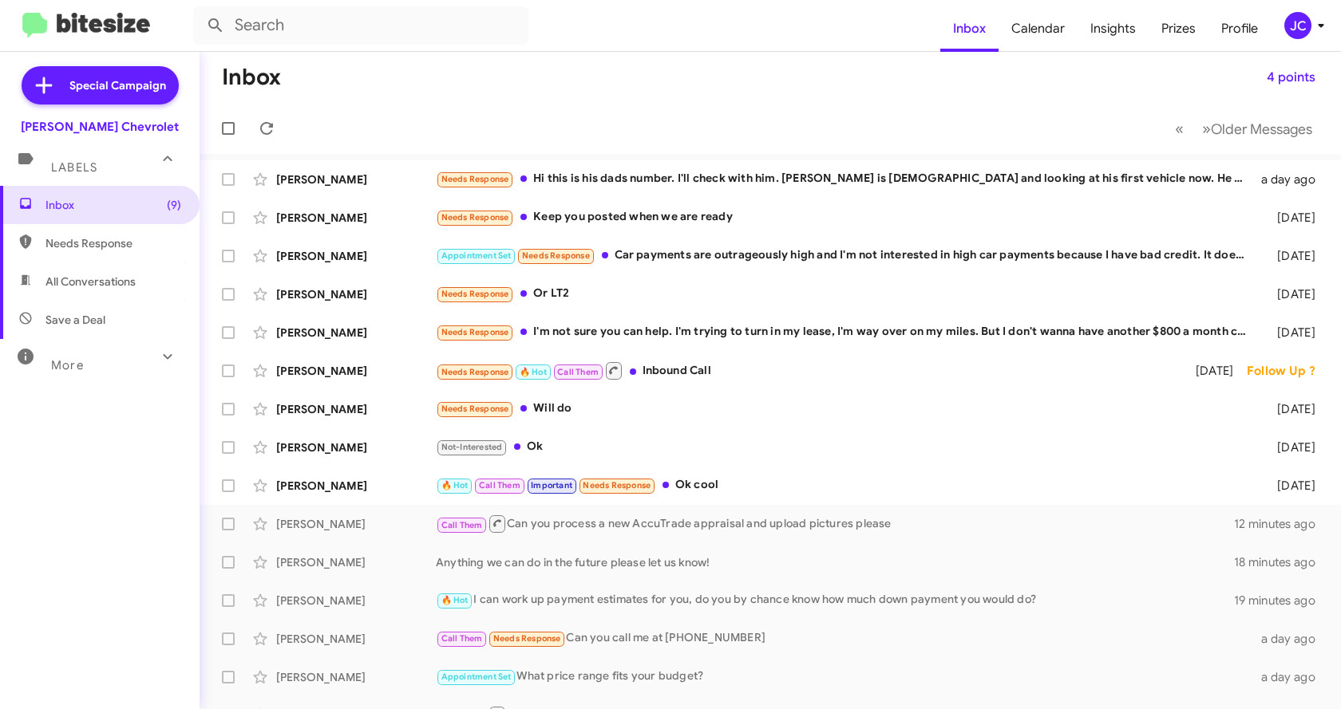
click at [689, 81] on mat-toolbar-row "Inbox 4 points" at bounding box center [769, 77] width 1141 height 51
click at [693, 85] on mat-toolbar-row "Inbox 4 points" at bounding box center [769, 77] width 1141 height 51
